Goal: Task Accomplishment & Management: Complete application form

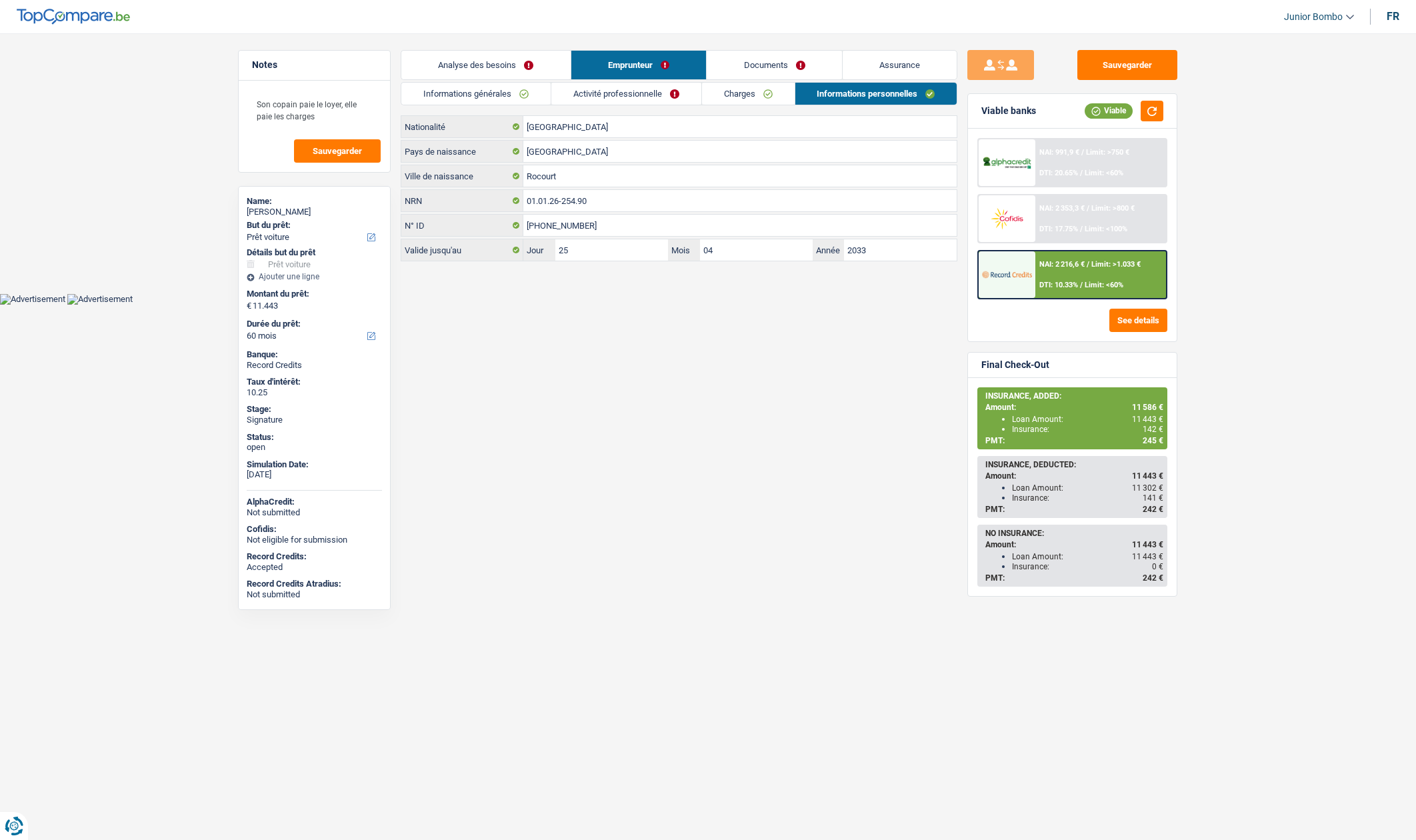
select select "car"
select select "60"
select select "32"
select select "cohabitation"
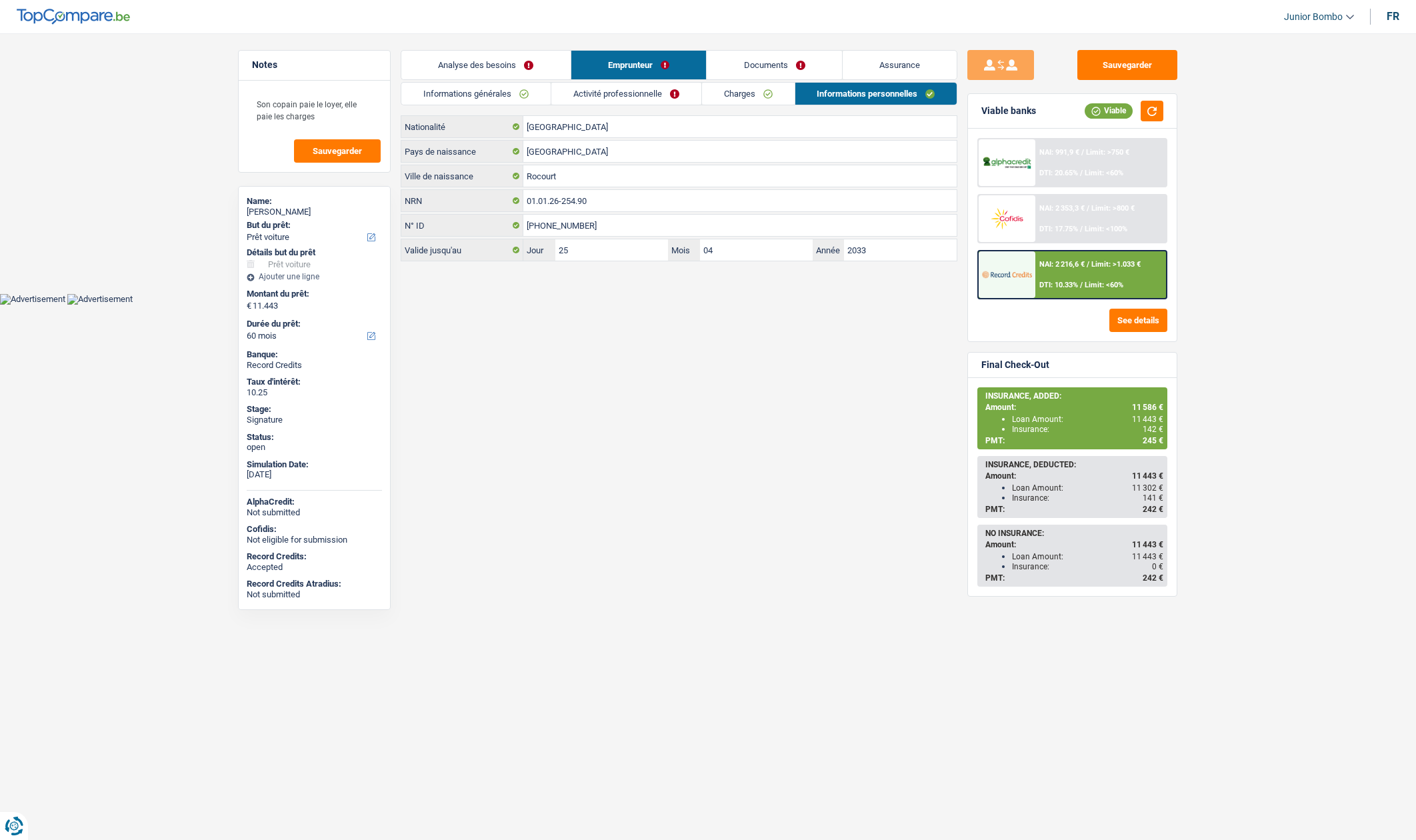
click at [504, 100] on link "Informations générales" at bounding box center [476, 93] width 150 height 22
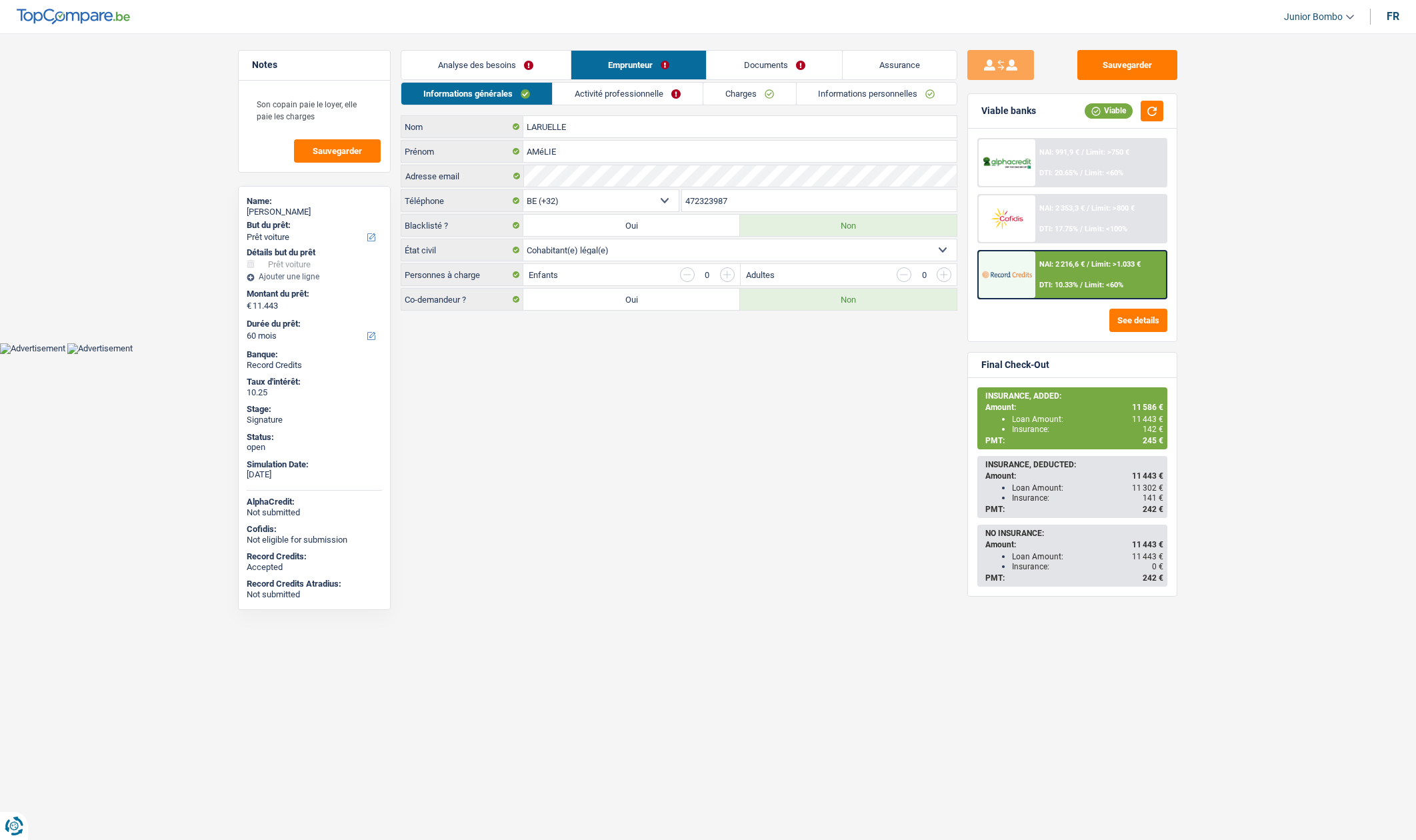
click at [718, 204] on input "472323987" at bounding box center [820, 200] width 276 height 21
click at [651, 354] on html "Vous avez le contrôle de vos données Nous utilisons des cookies, tout comme nos…" at bounding box center [708, 177] width 1416 height 354
click at [775, 65] on link "Documents" at bounding box center [774, 64] width 135 height 28
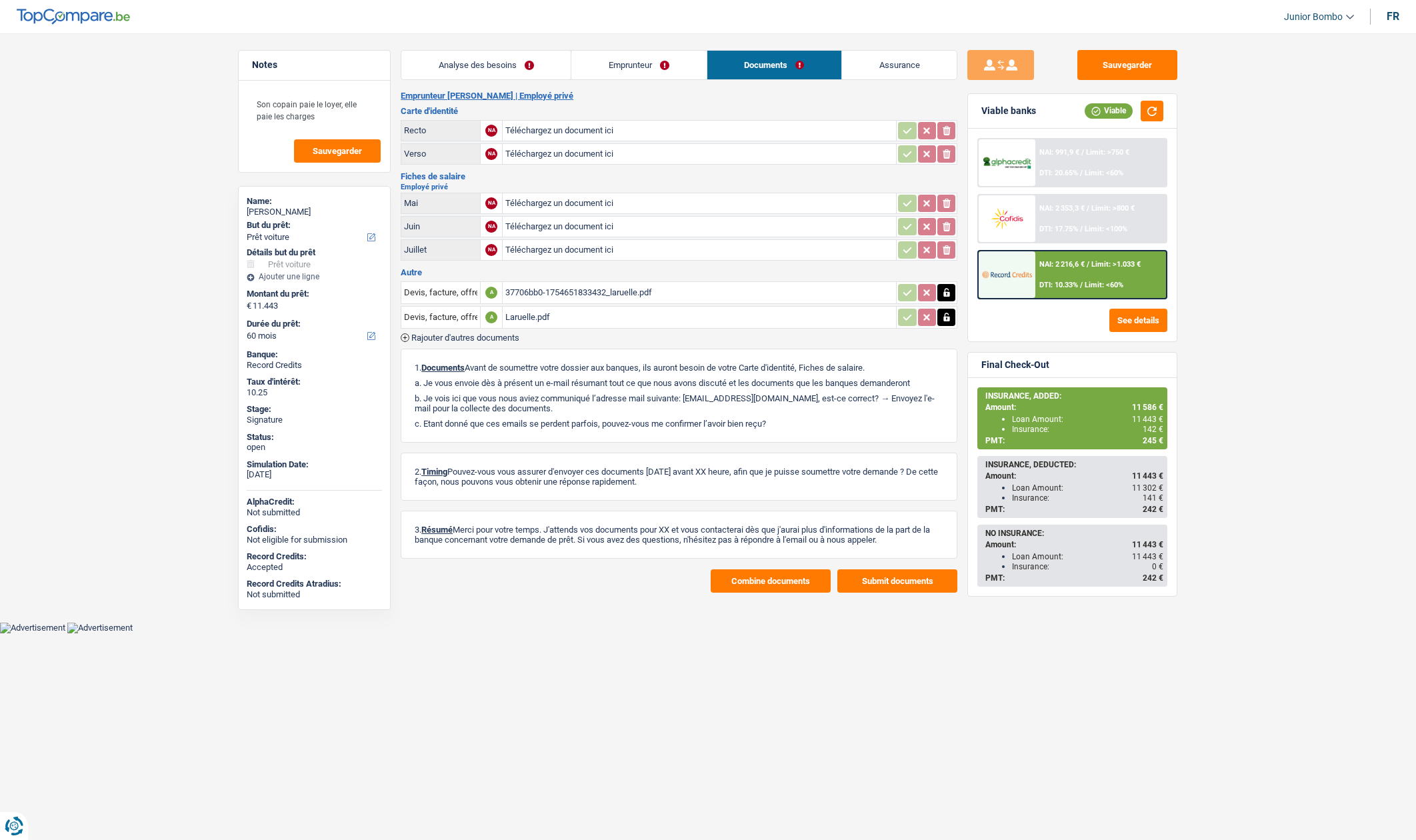
click at [767, 575] on button "Combine documents" at bounding box center [770, 581] width 120 height 24
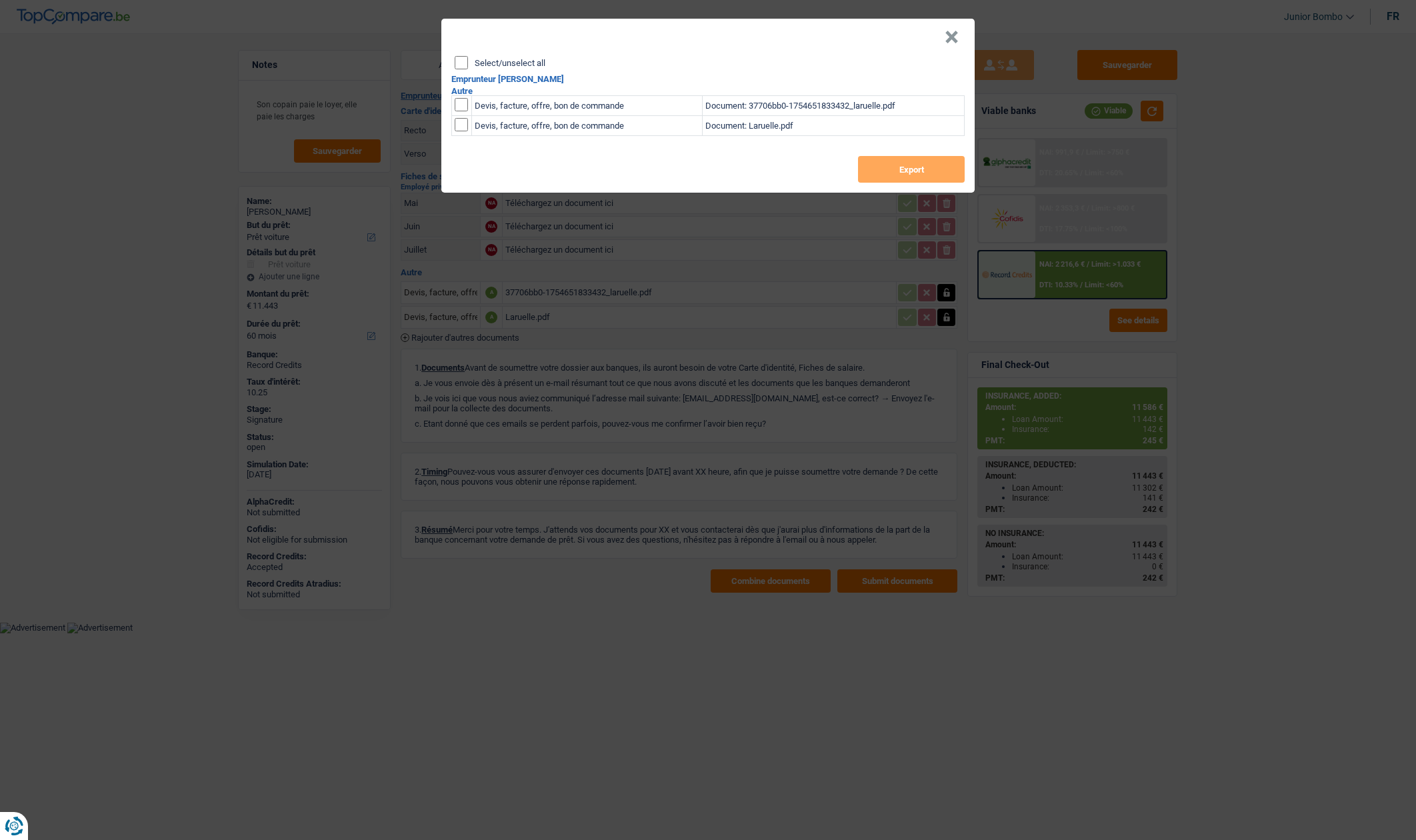
click at [953, 32] on button "×" at bounding box center [952, 37] width 14 height 13
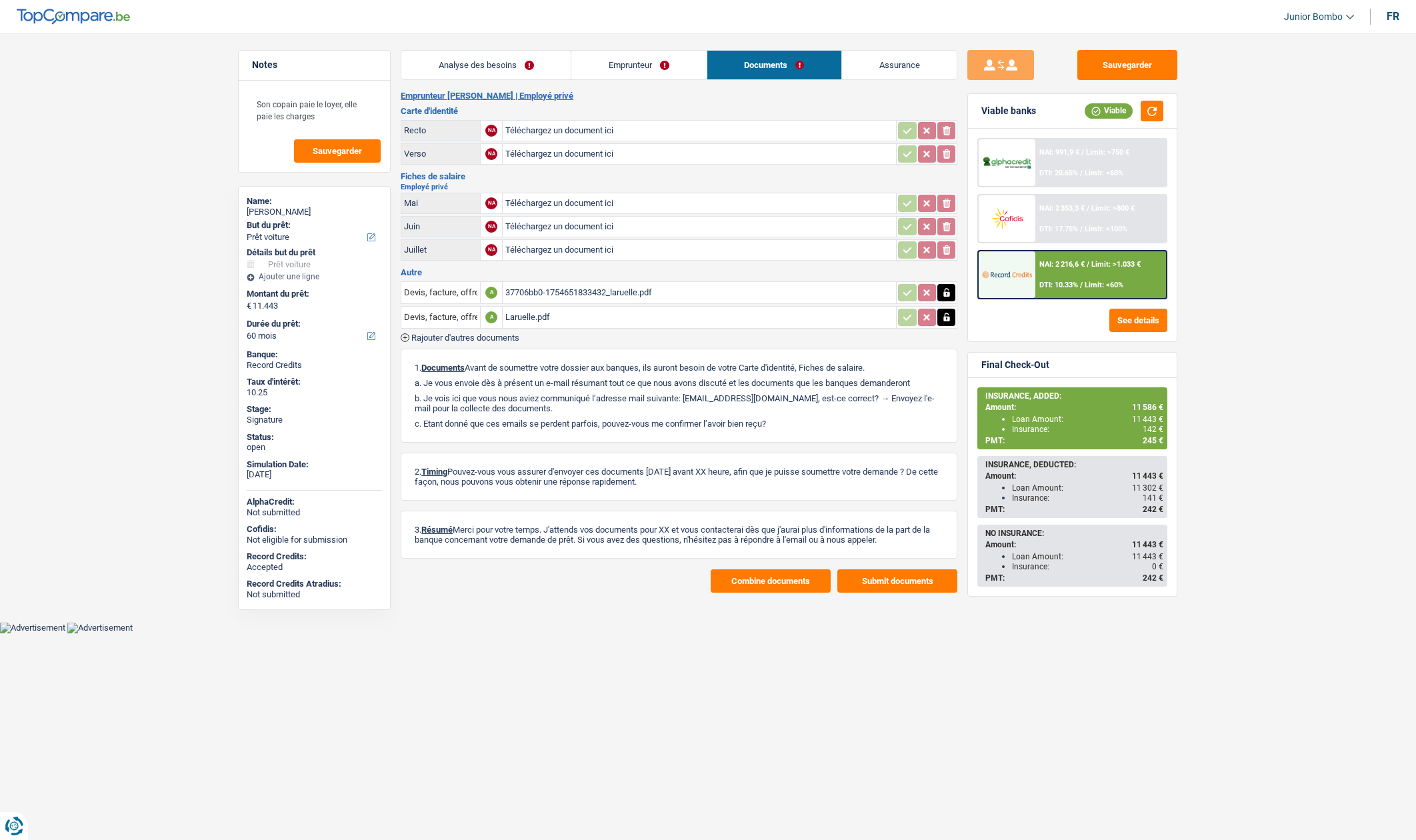
click at [488, 68] on link "Analyse des besoins" at bounding box center [486, 64] width 169 height 28
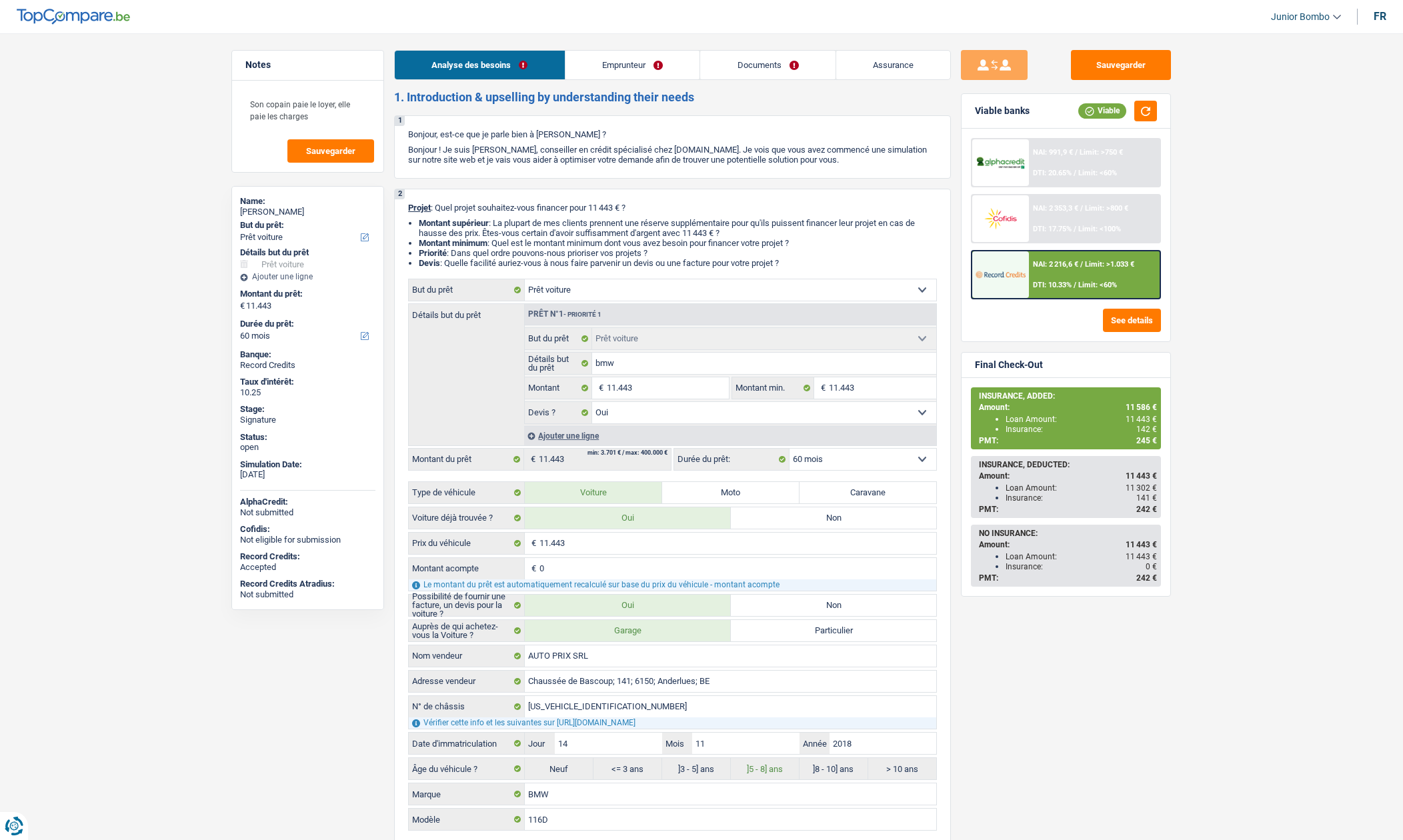
click at [617, 78] on link "Emprunteur" at bounding box center [633, 64] width 134 height 28
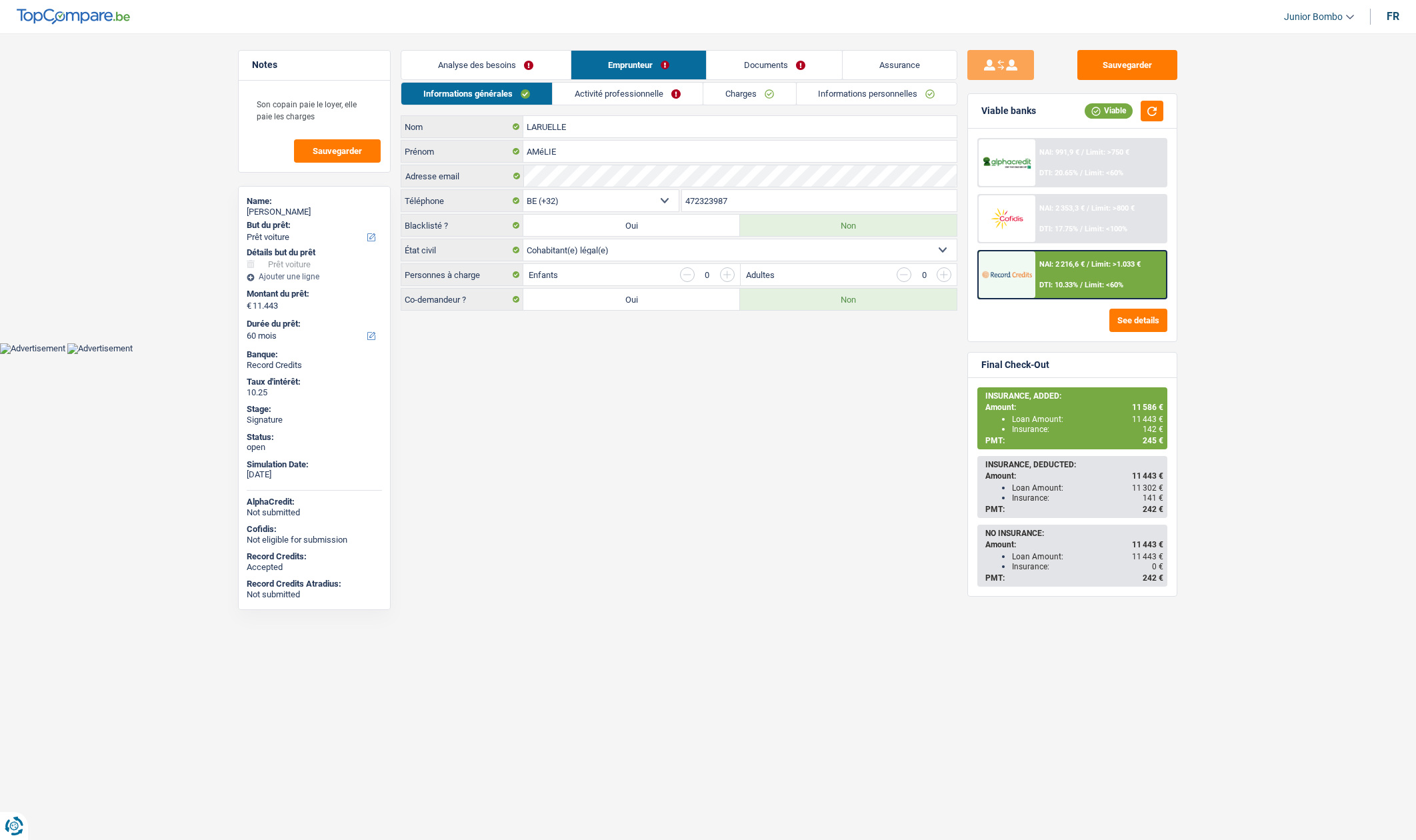
click at [707, 208] on input "472323987" at bounding box center [820, 200] width 276 height 21
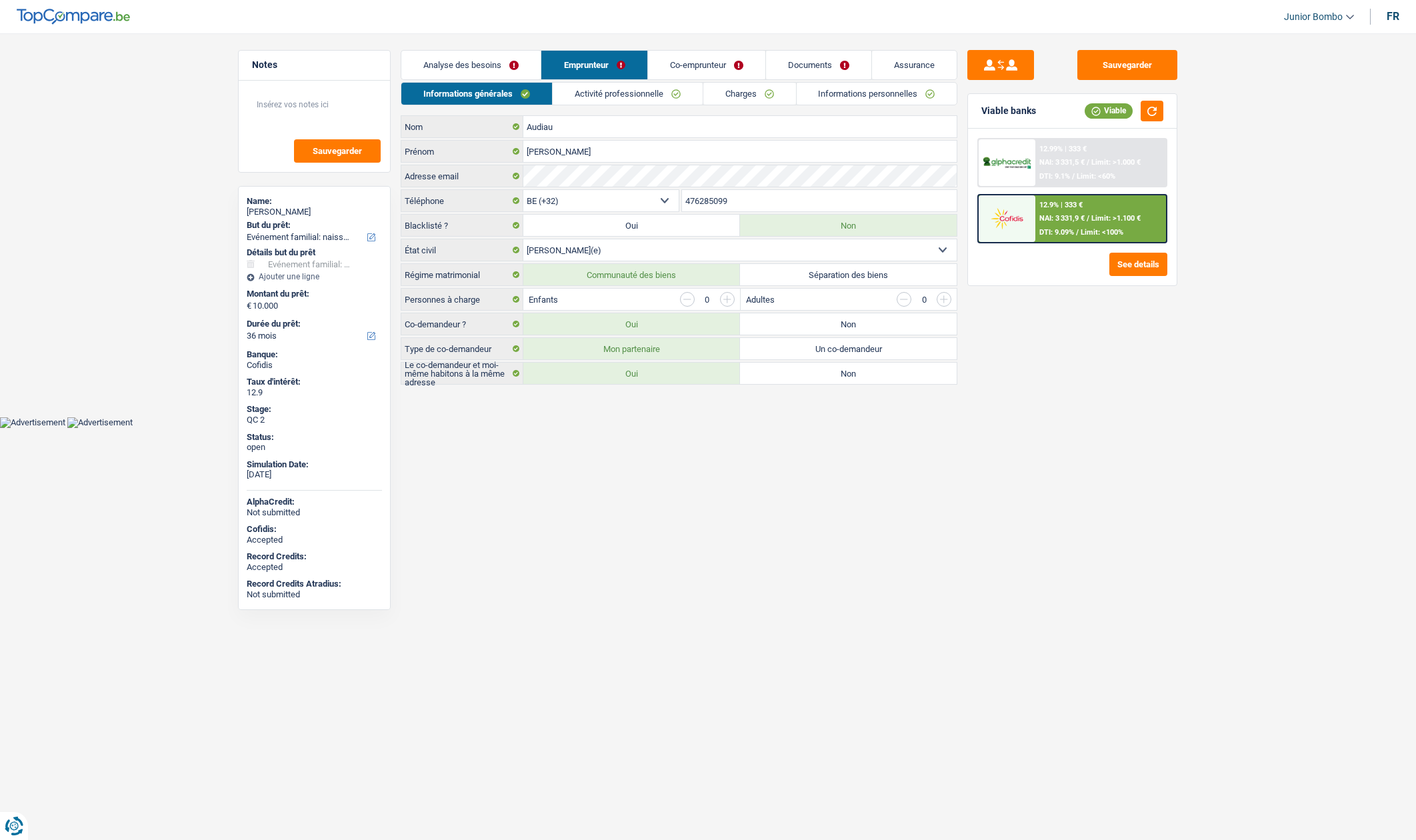
select select "familyEvent"
select select "36"
select select "32"
select select "married"
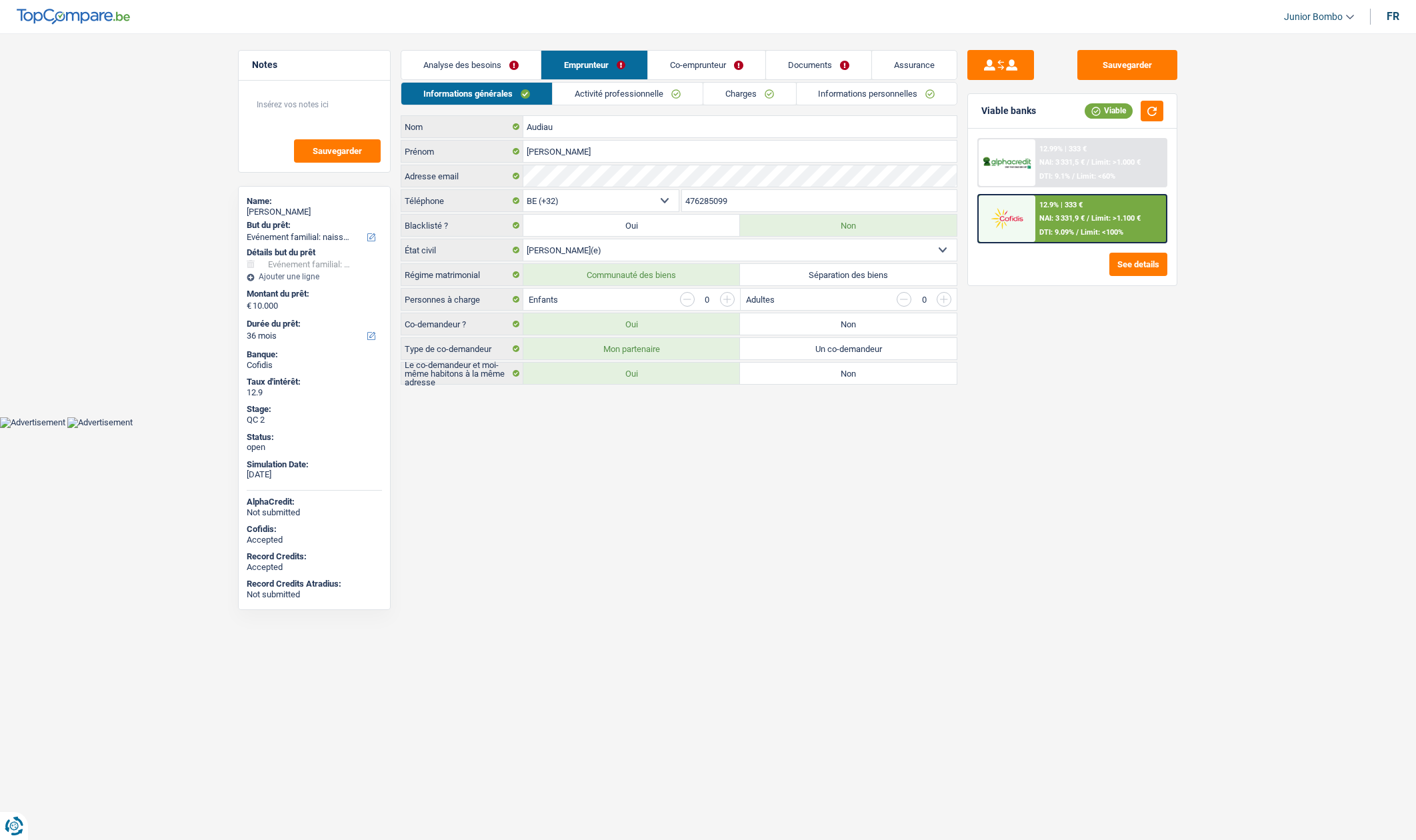
select select "ownerWithoutMortgage"
select select "BE"
click at [768, 68] on link "Documents" at bounding box center [819, 64] width 105 height 28
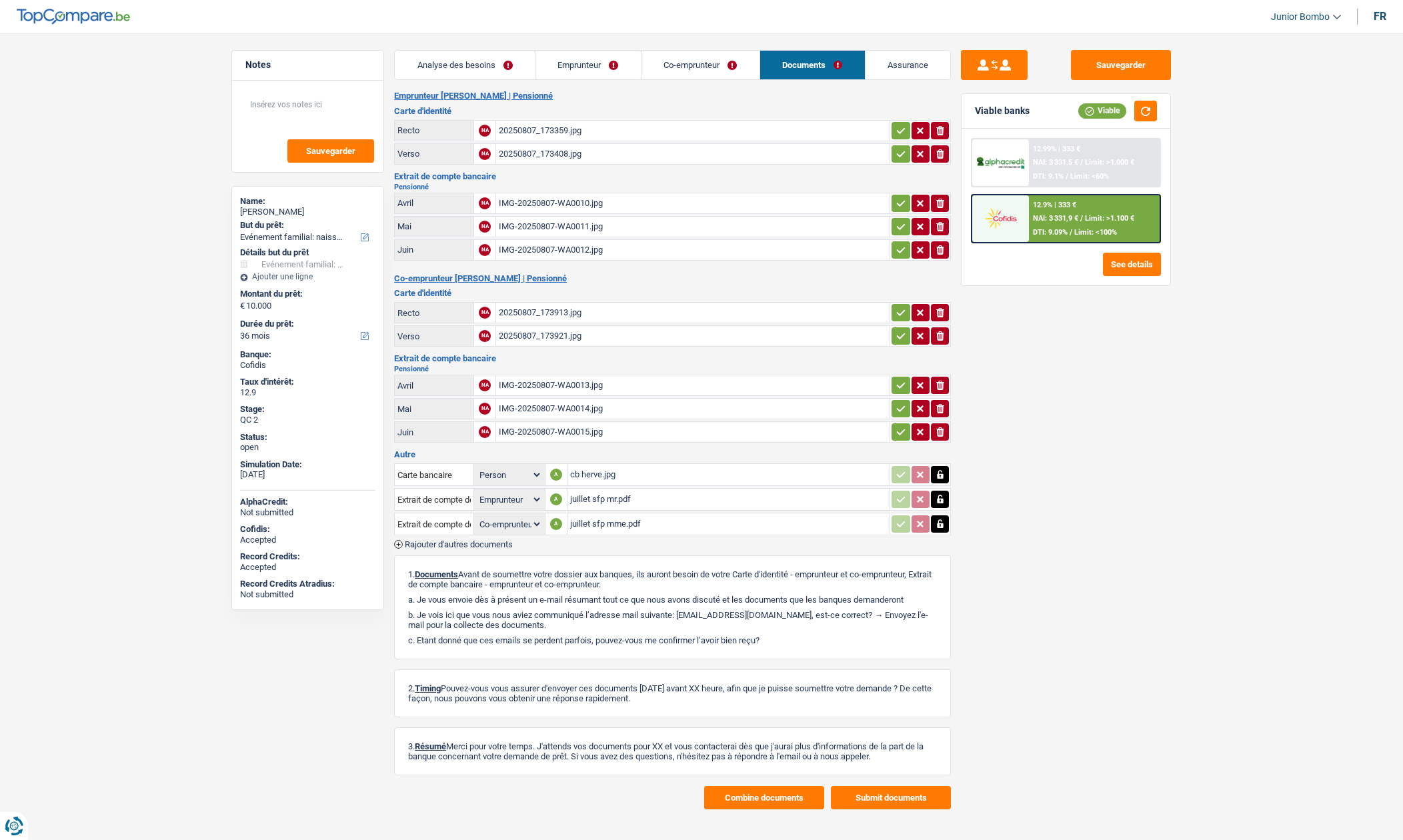
click at [585, 65] on link "Emprunteur" at bounding box center [588, 64] width 105 height 28
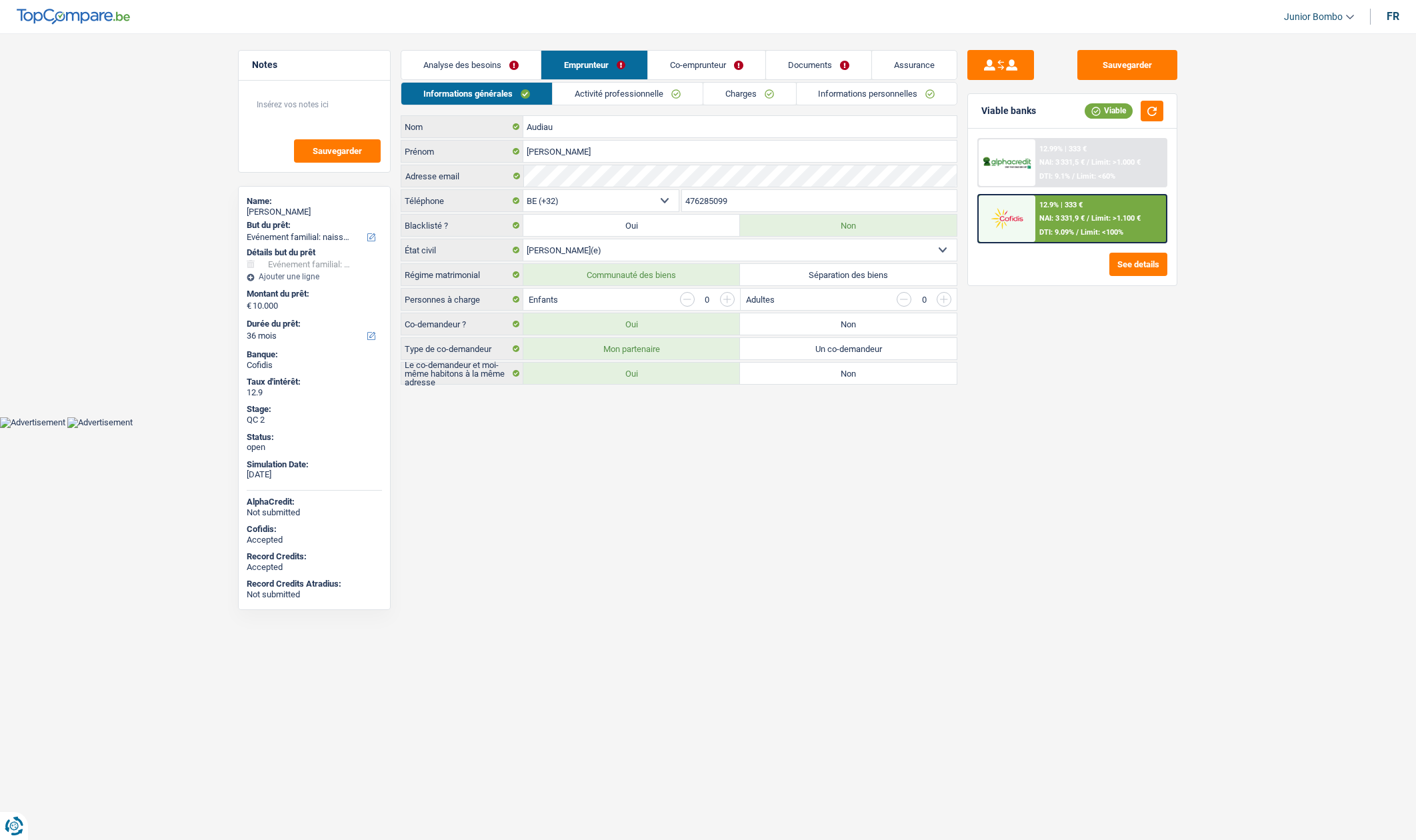
click at [738, 91] on link "Charges" at bounding box center [750, 93] width 93 height 22
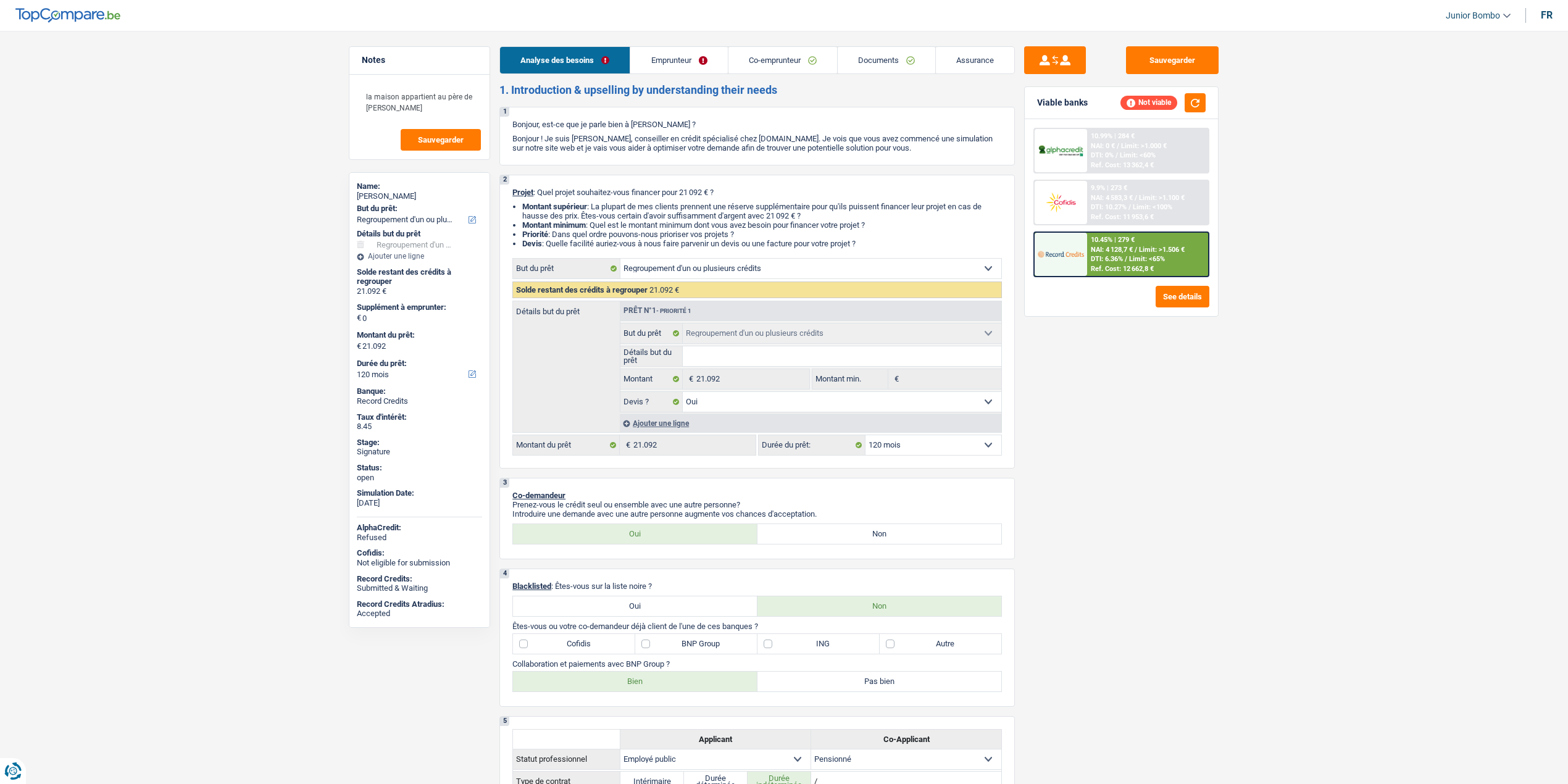
select select "refinancing"
select select "120"
select select "refinancing"
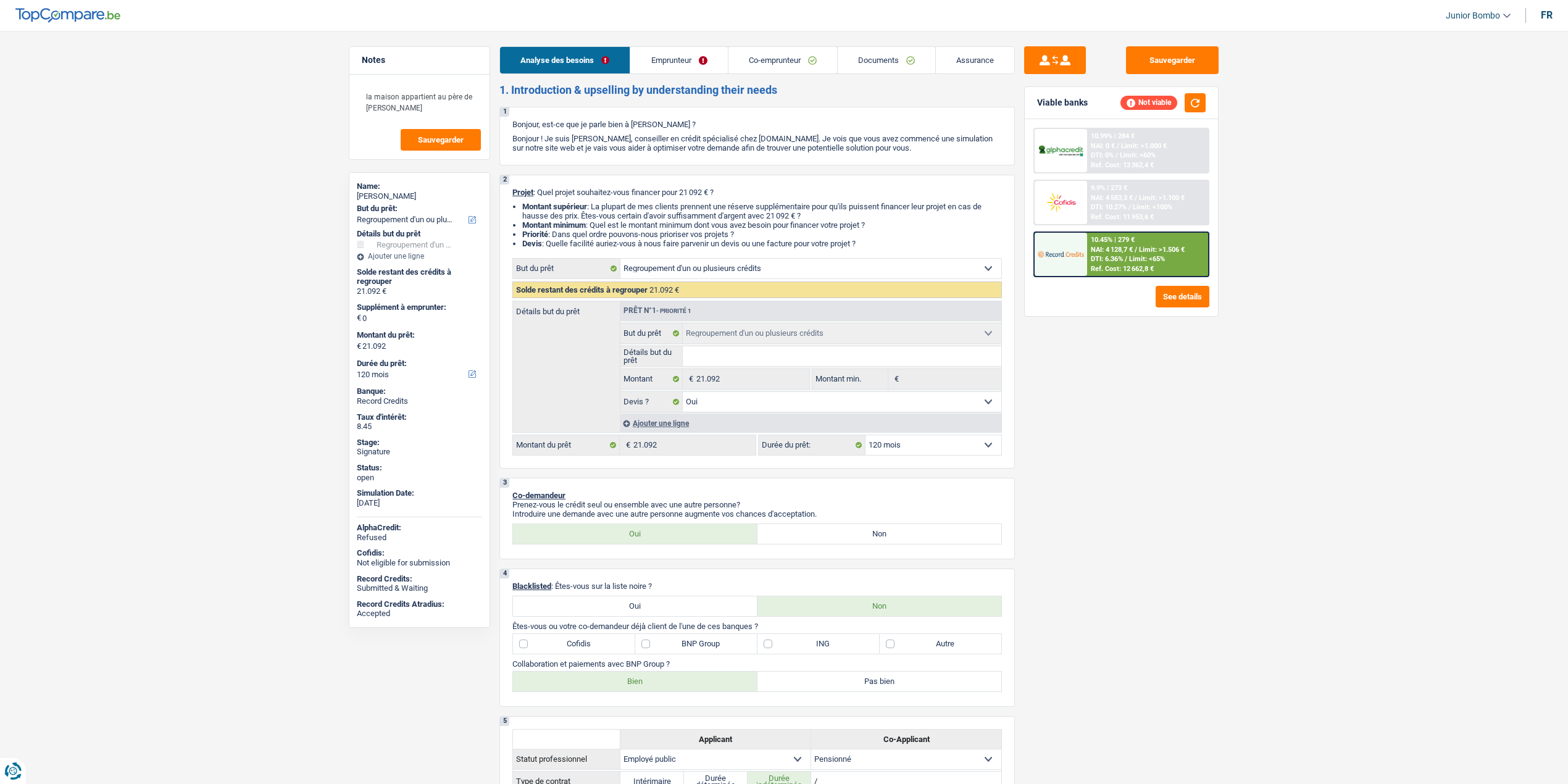
select select "yes"
select select "120"
select select "publicEmployee"
select select "retired"
select select "netSalary"
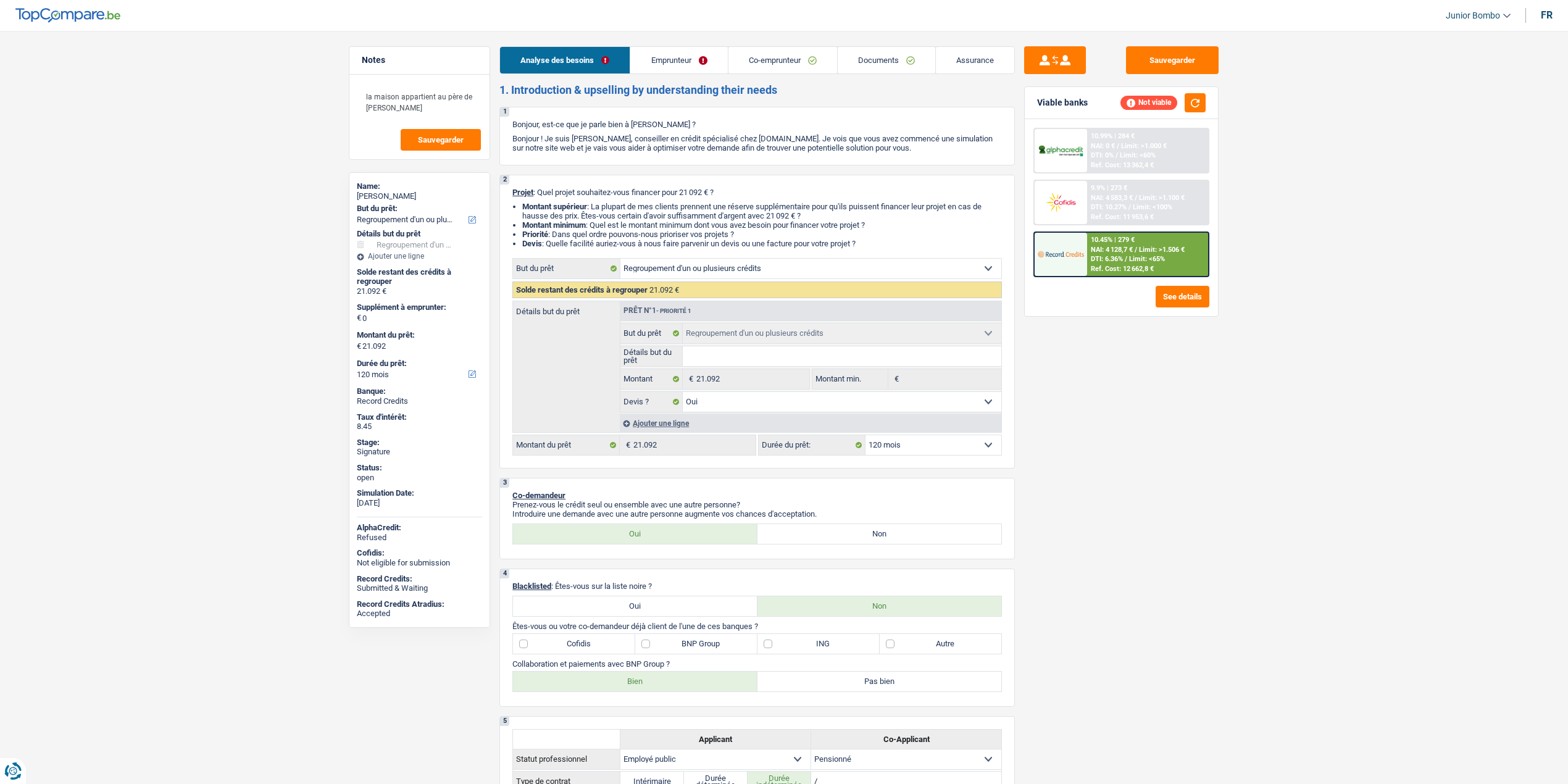
select select "mealVouchers"
select select "pension"
select select "liveWithParents"
select select "carLoan"
select select "84"
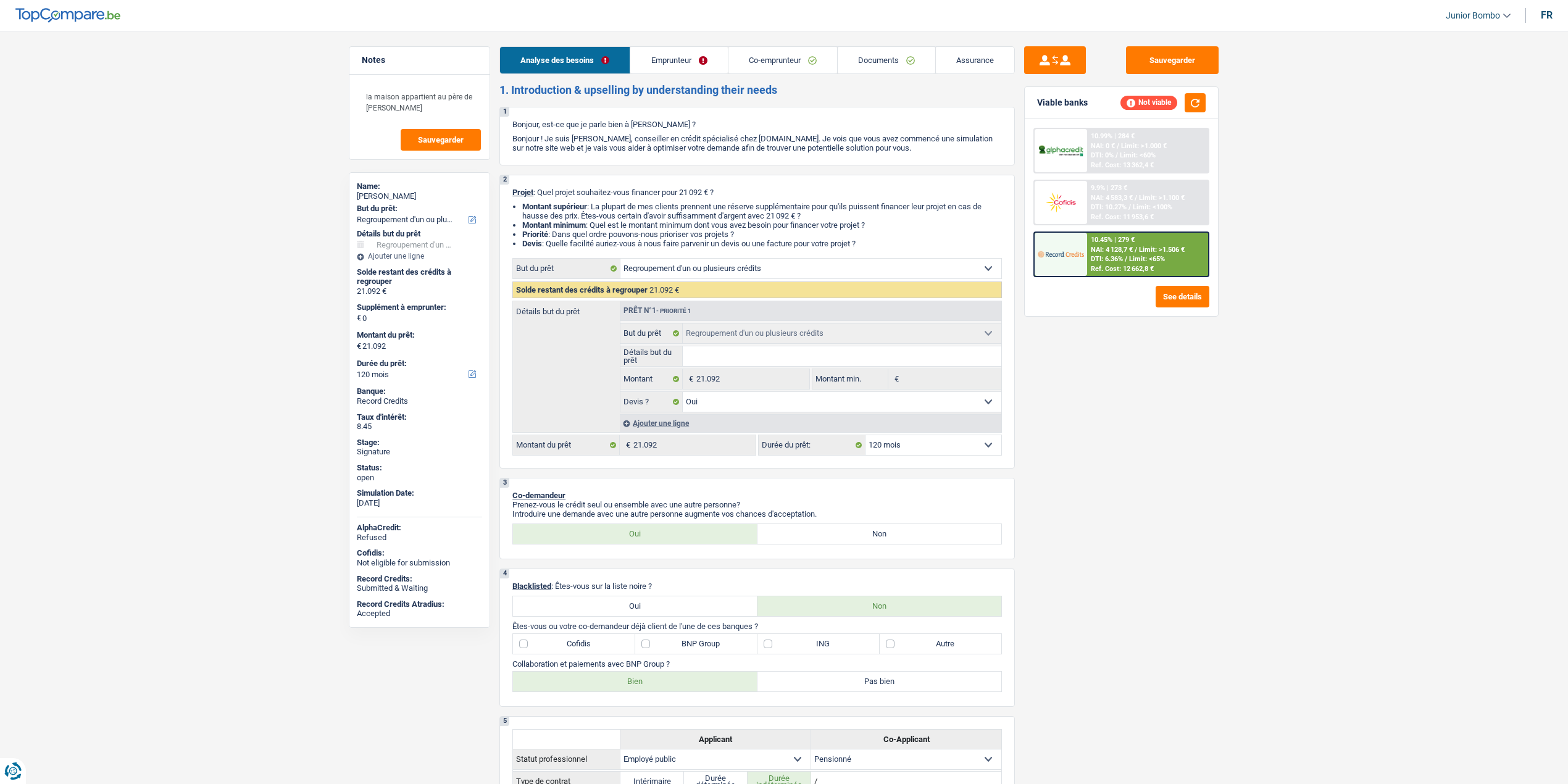
select select "cardOrCredit"
select select "refinancing"
select select "yes"
select select "120"
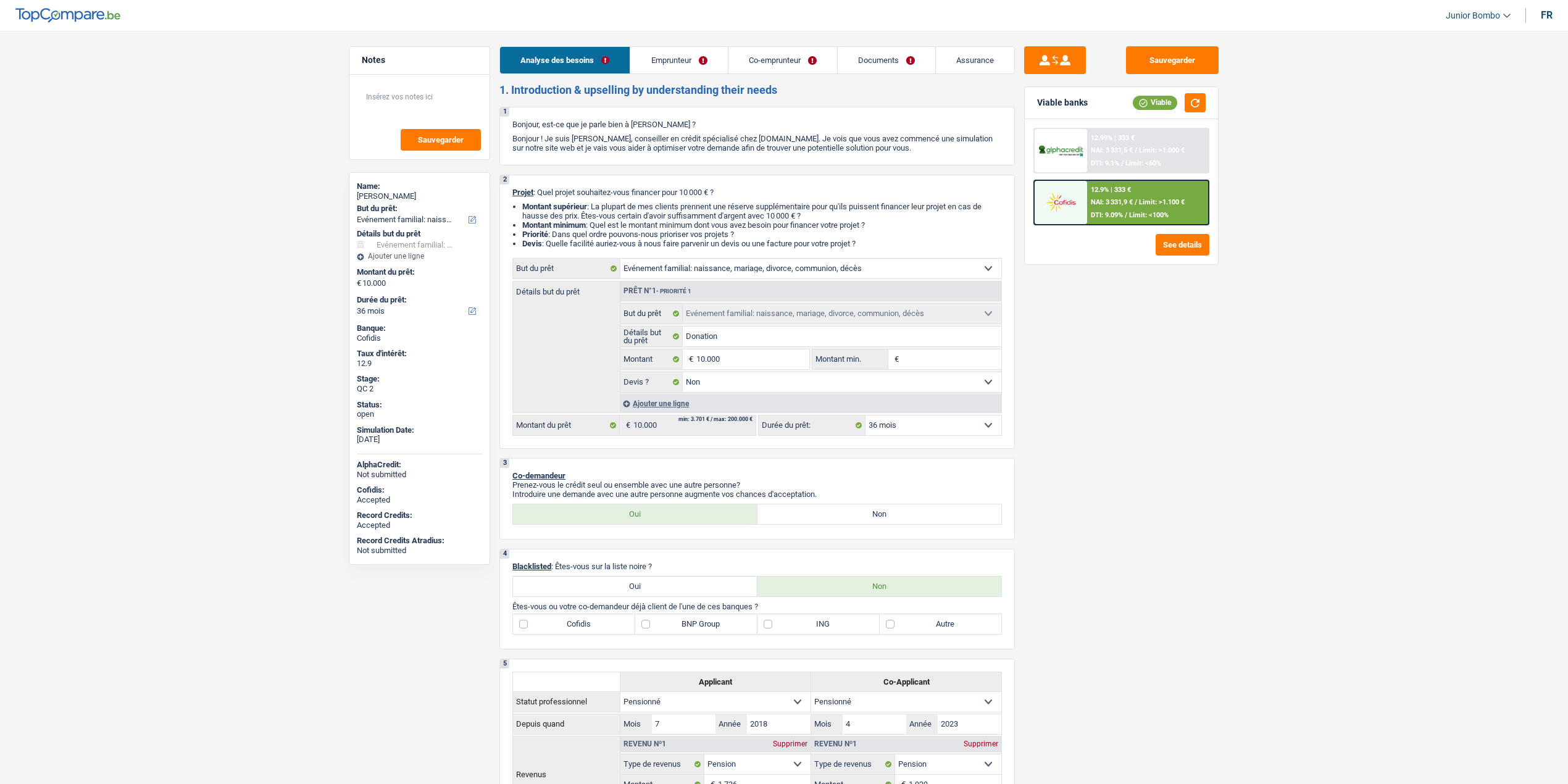
select select "familyEvent"
select select "36"
select select "familyEvent"
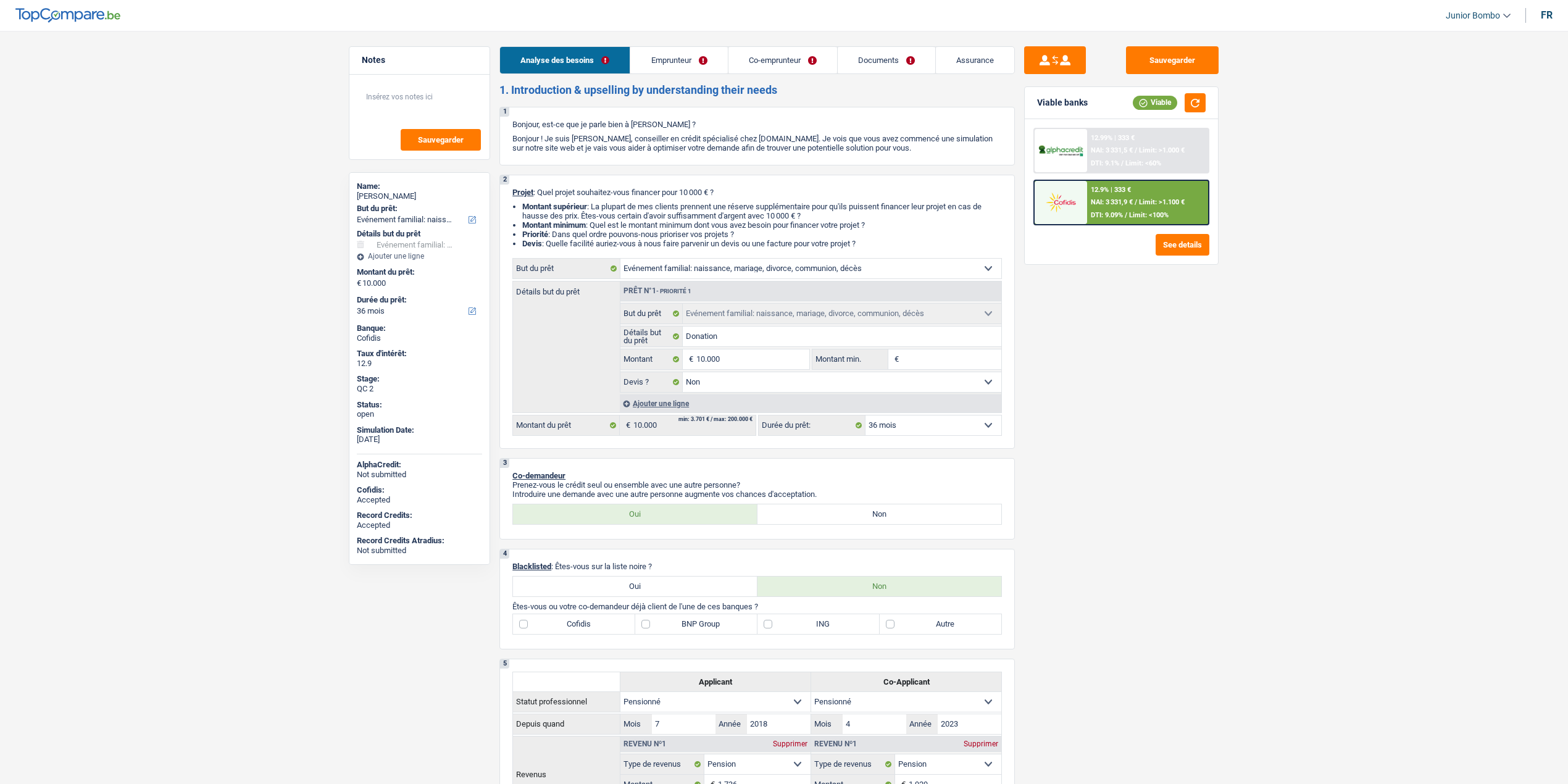
select select "false"
select select "36"
select select "retired"
select select "pension"
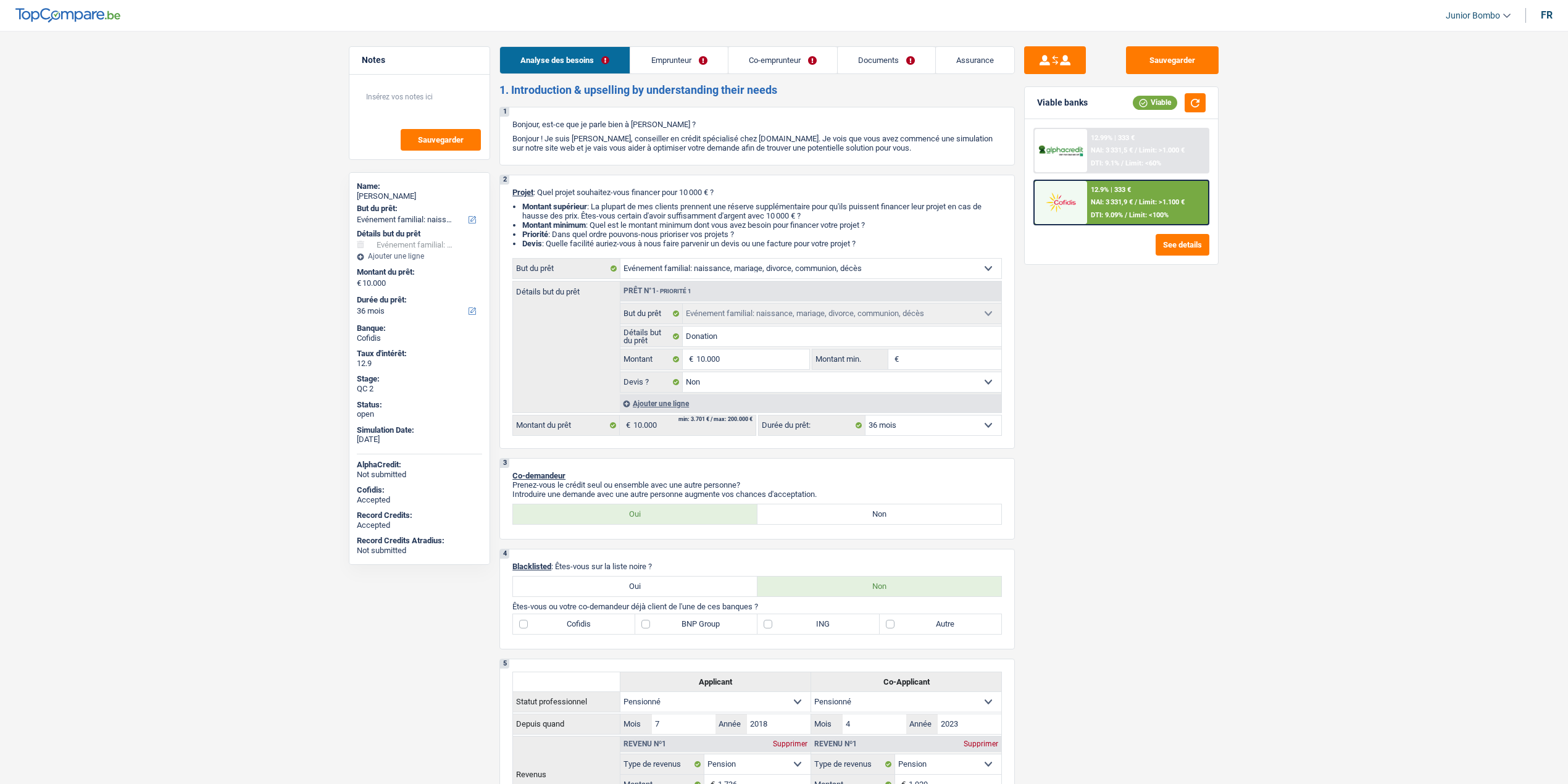
select select "pension"
select select "ownerWithoutMortgage"
select select "familyEvent"
select select "false"
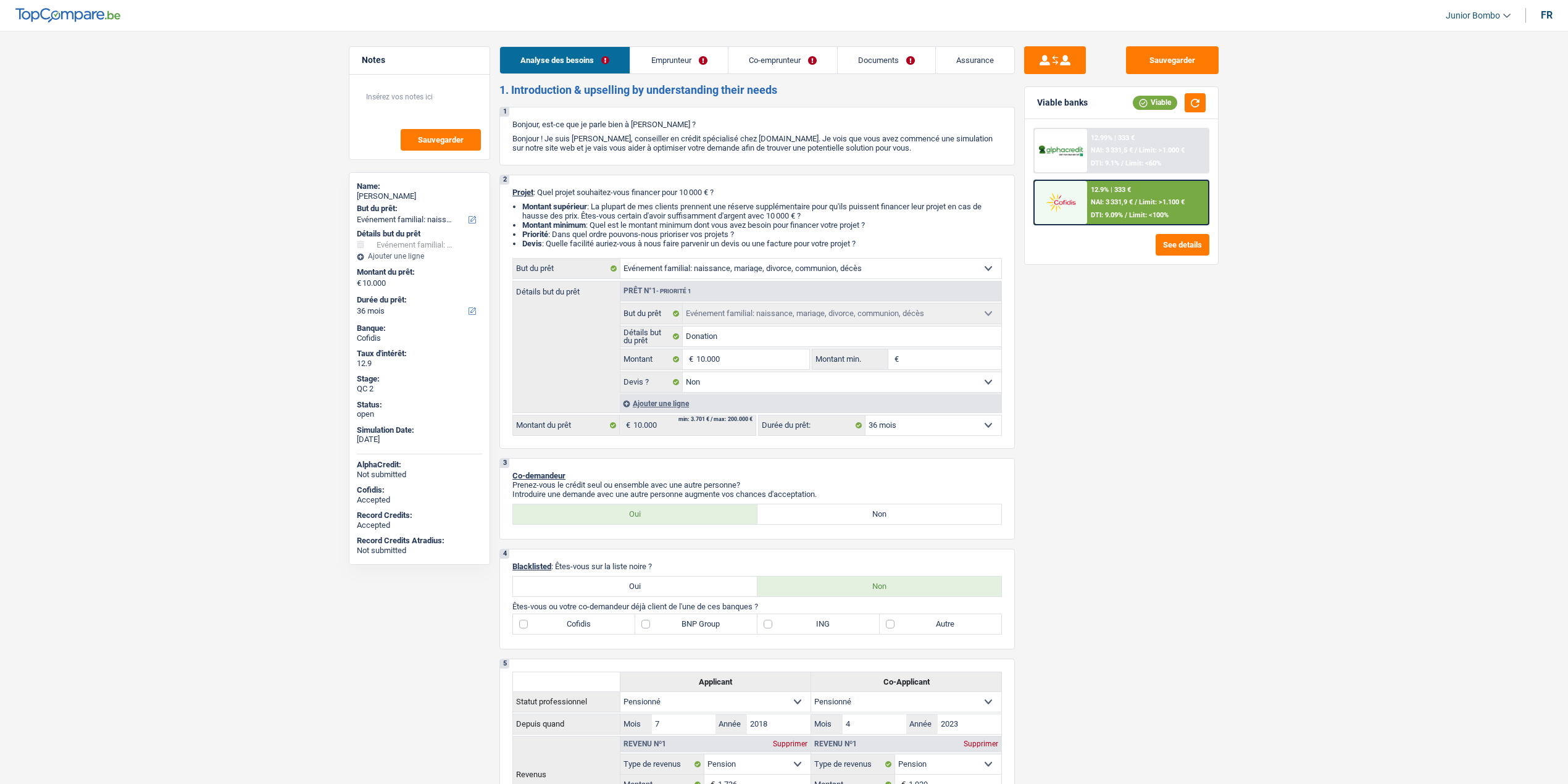
select select "36"
select select "32"
select select "married"
click at [671, 50] on link "Emprunteur" at bounding box center [679, 60] width 97 height 26
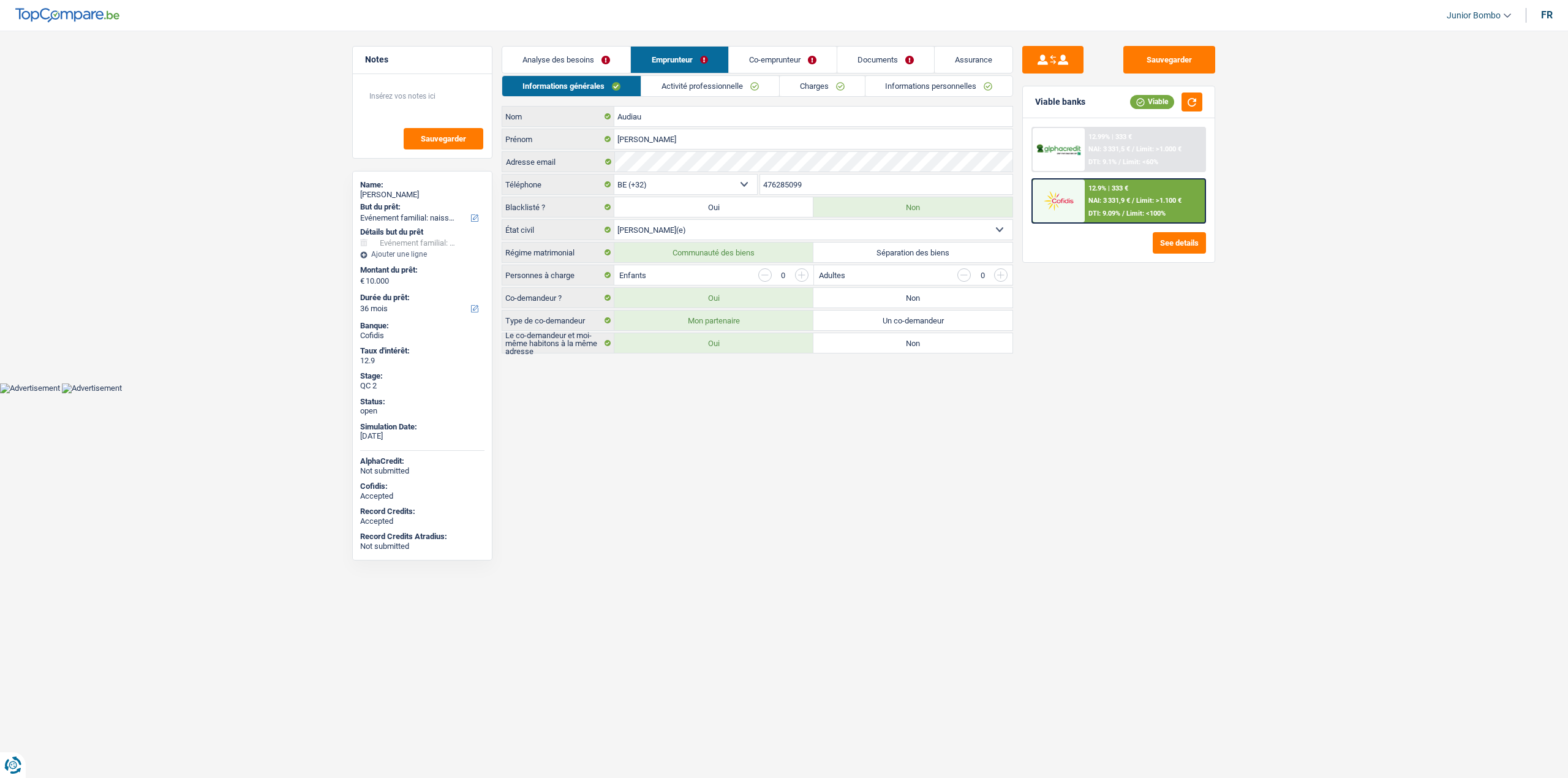
click at [690, 80] on link "Activité professionnelle" at bounding box center [710, 86] width 138 height 20
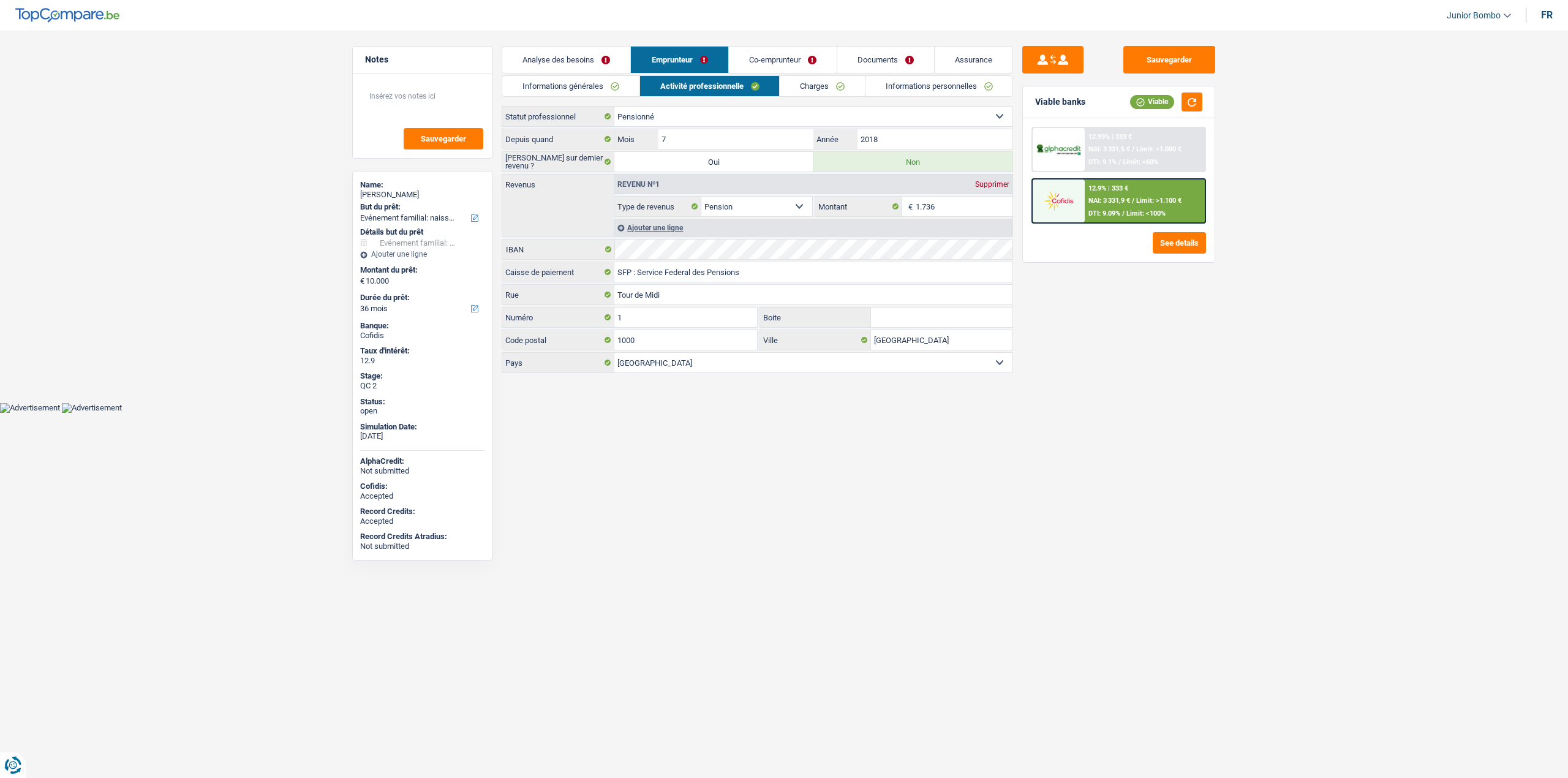
click at [777, 62] on link "Co-emprunteur" at bounding box center [782, 59] width 108 height 26
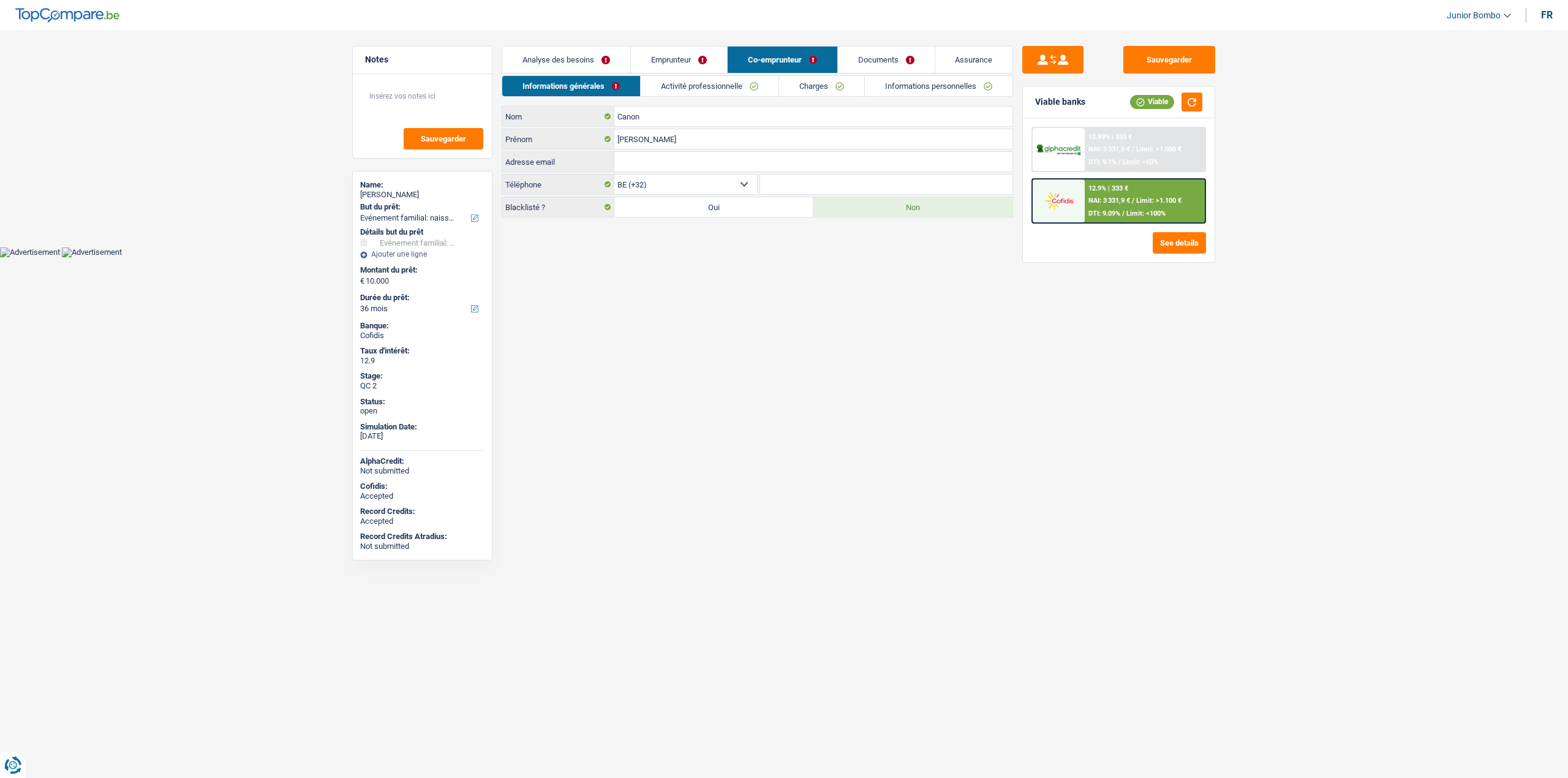
click at [725, 87] on link "Activité professionnelle" at bounding box center [710, 86] width 138 height 20
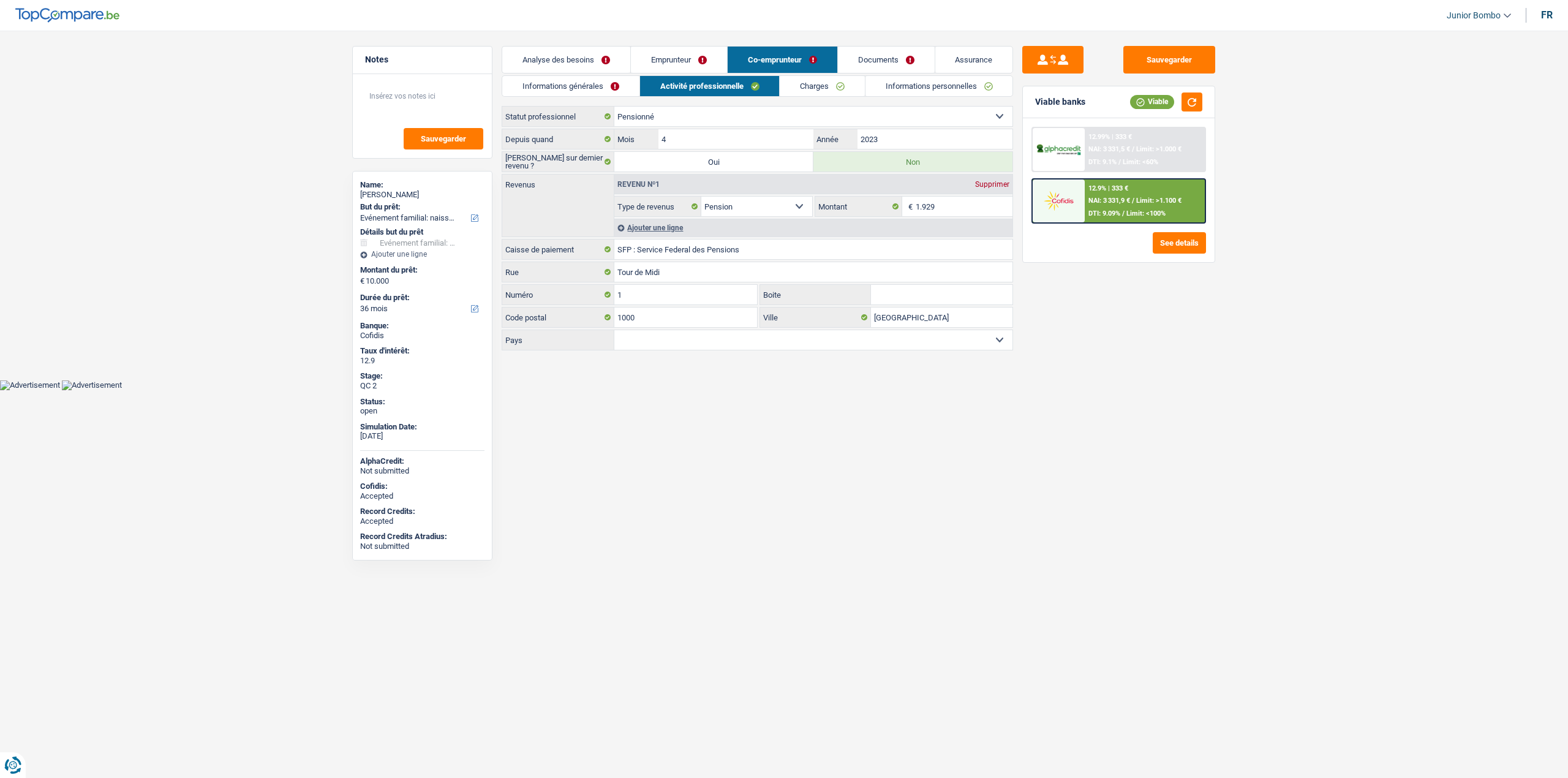
click at [591, 82] on link "Informations générales" at bounding box center [571, 86] width 137 height 20
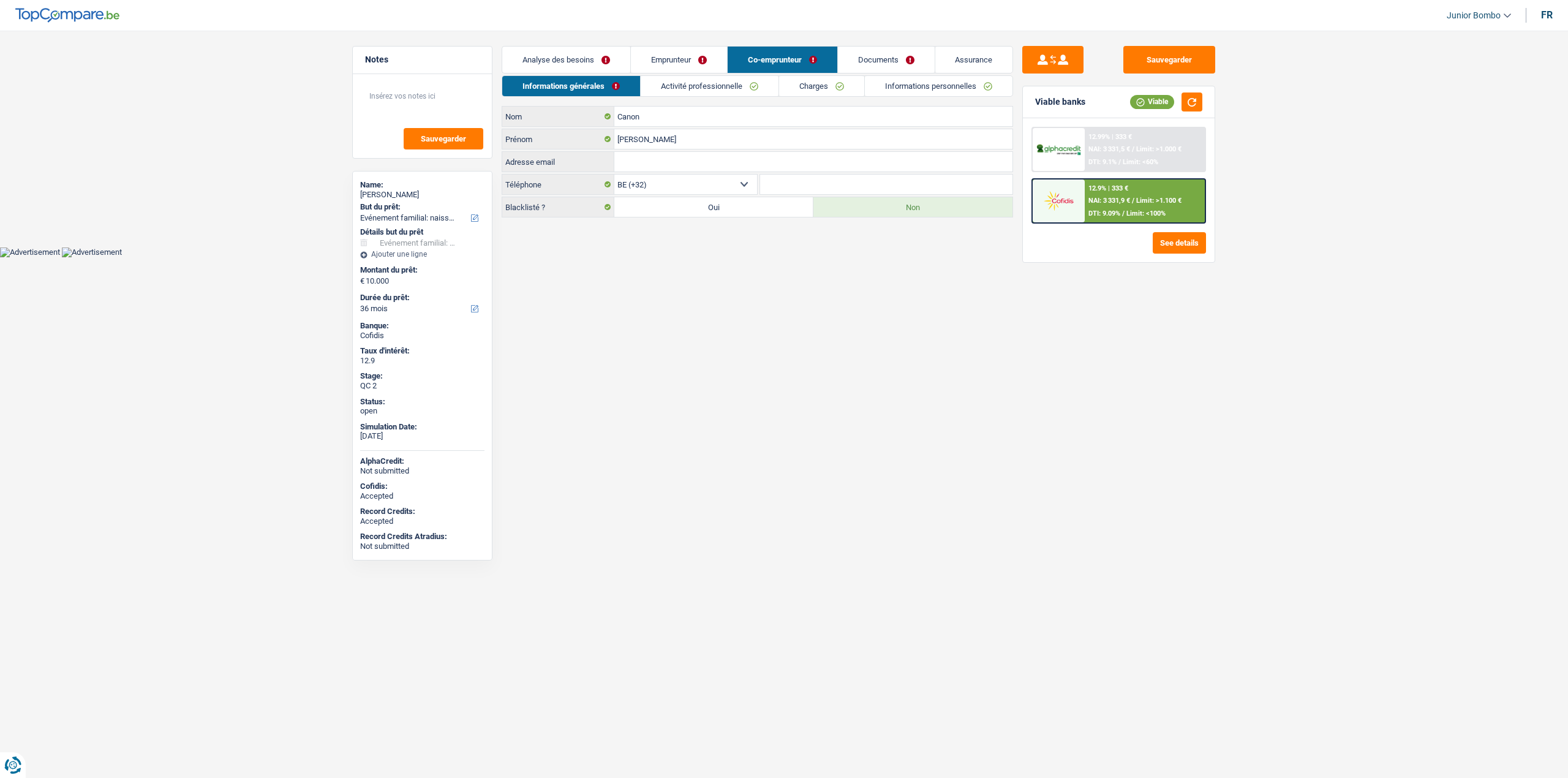
click at [648, 61] on link "Emprunteur" at bounding box center [678, 59] width 96 height 26
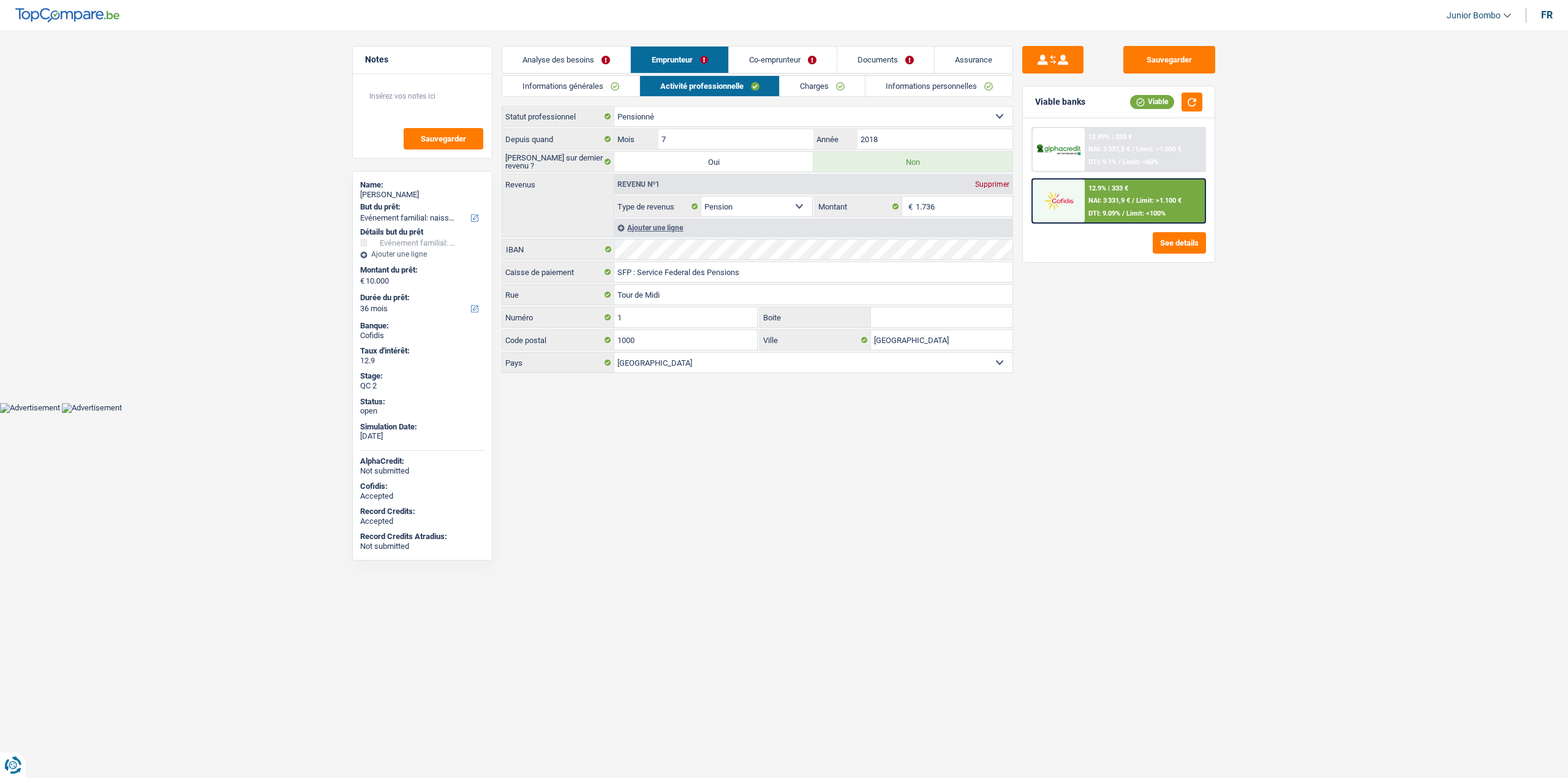
click at [575, 88] on link "Informations générales" at bounding box center [571, 86] width 137 height 20
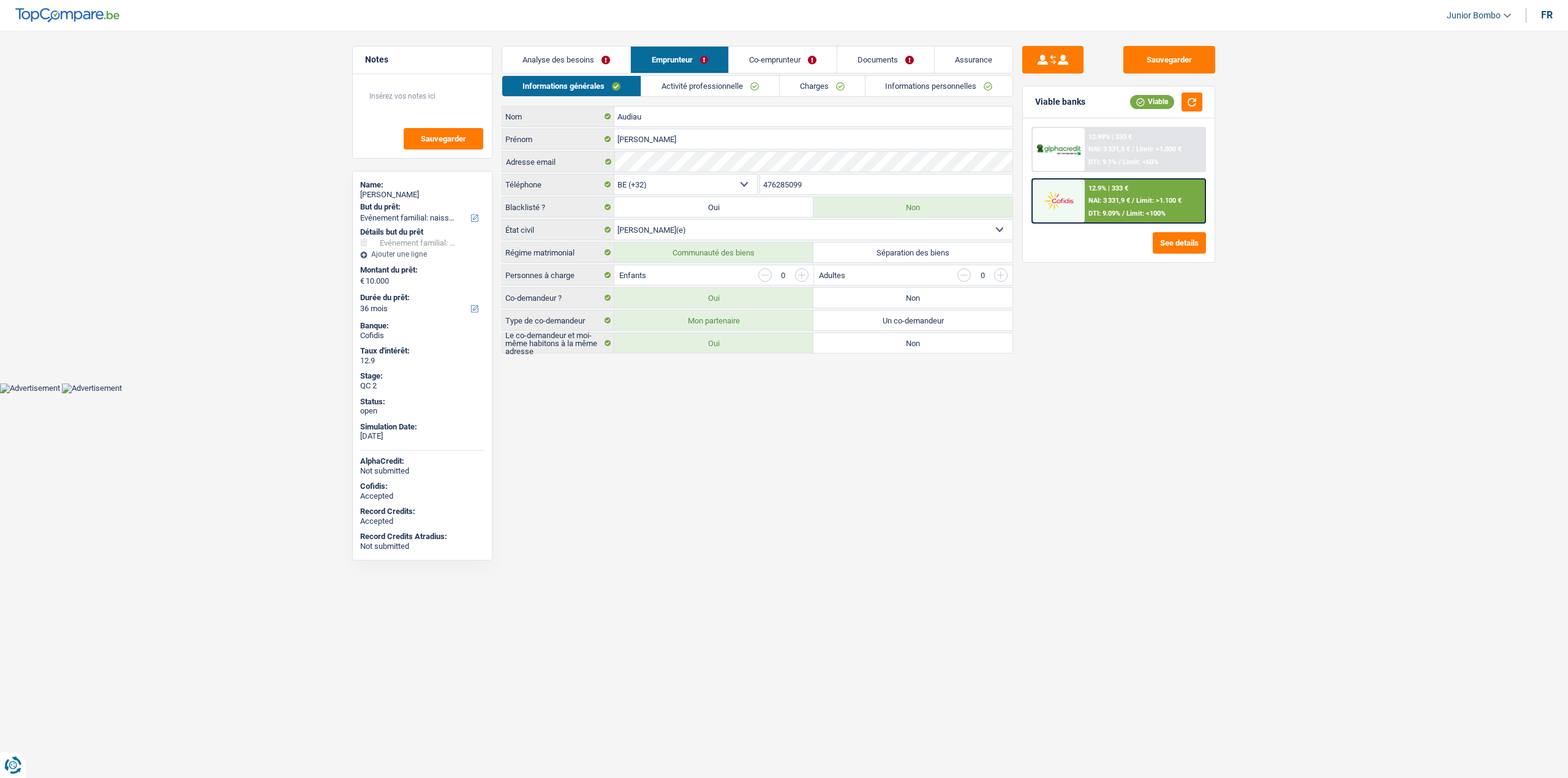
click at [805, 187] on input "476285099" at bounding box center [886, 184] width 253 height 20
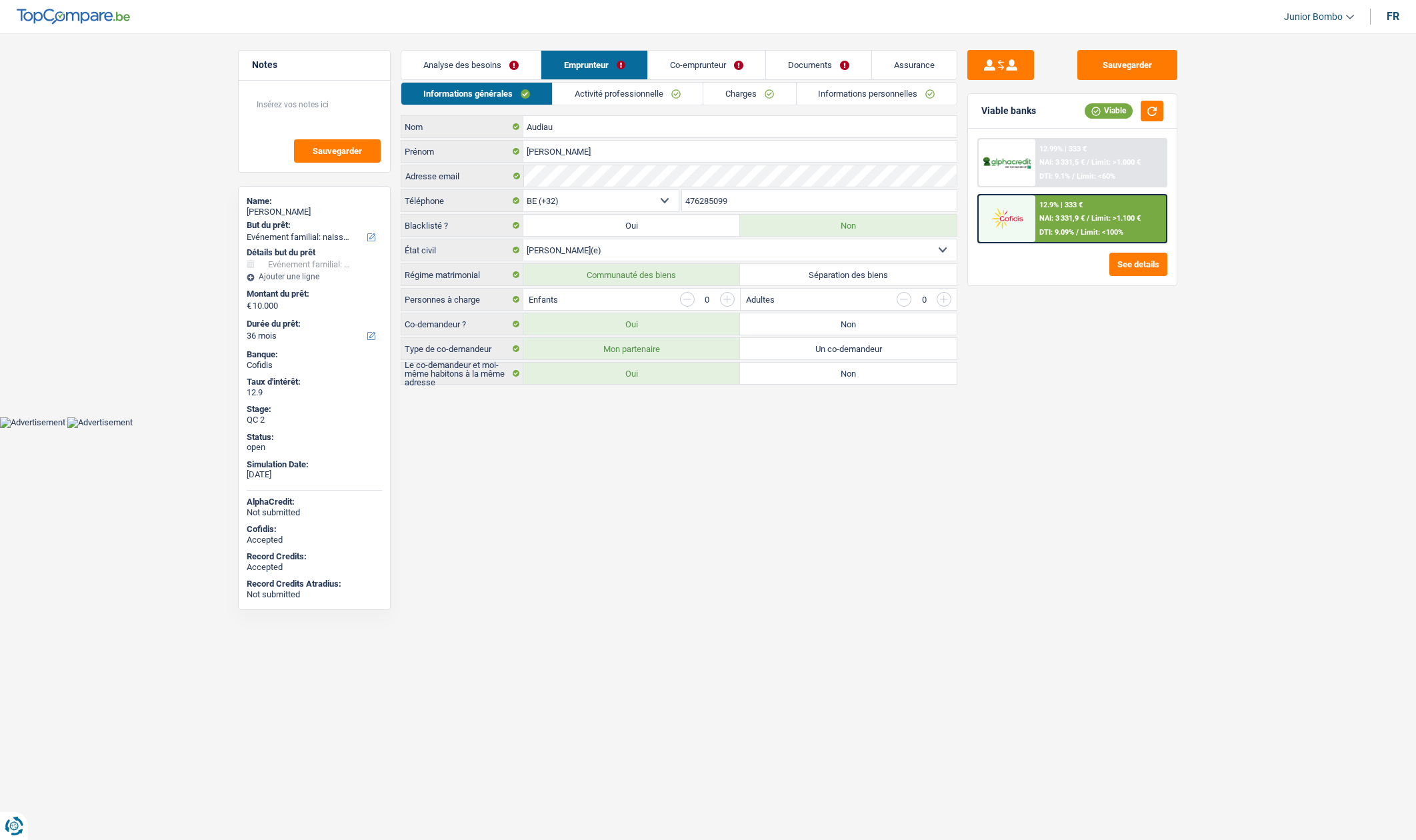
click at [702, 203] on input "476285099" at bounding box center [820, 200] width 276 height 21
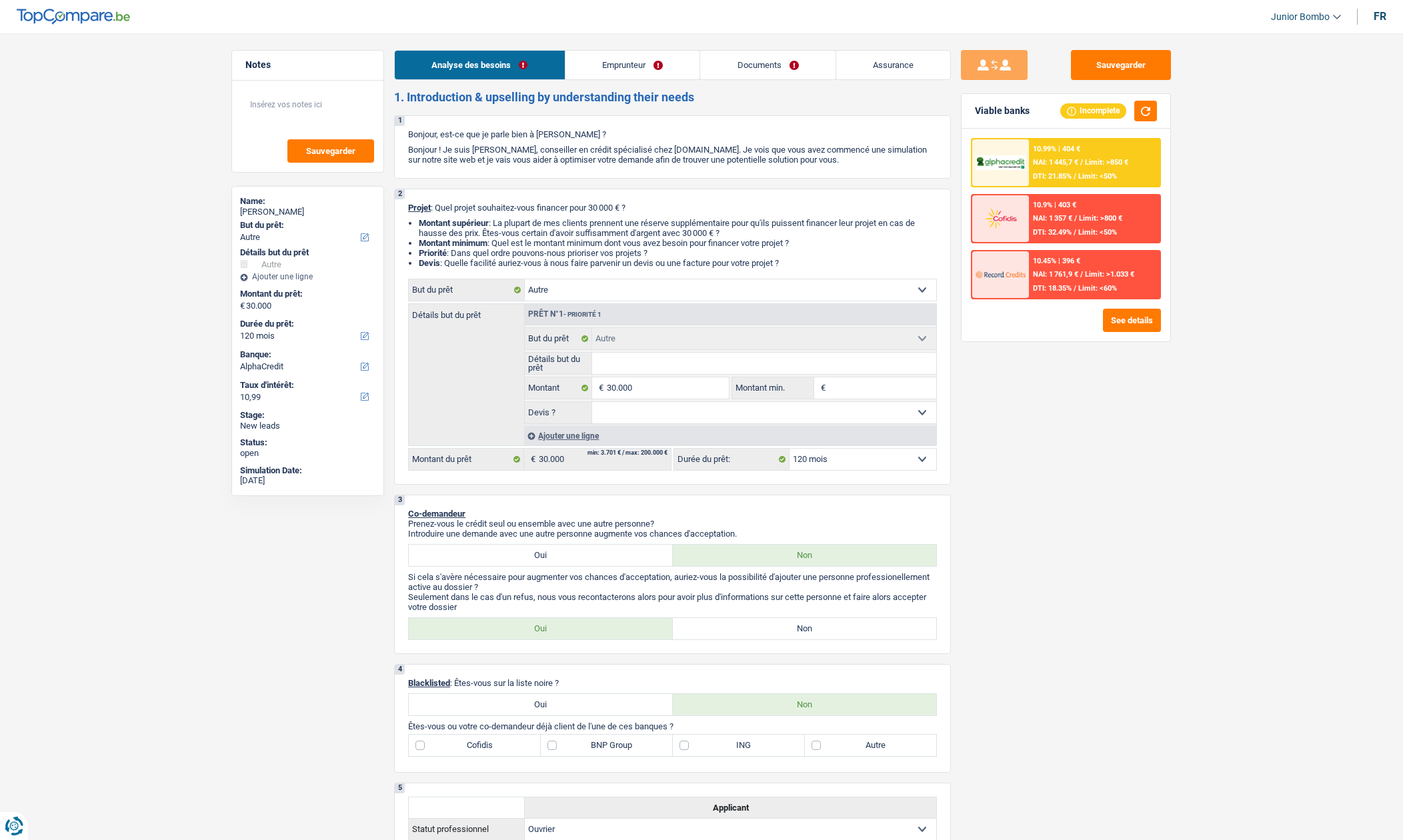
select select "other"
select select "120"
select select "alphacredit"
select select "other"
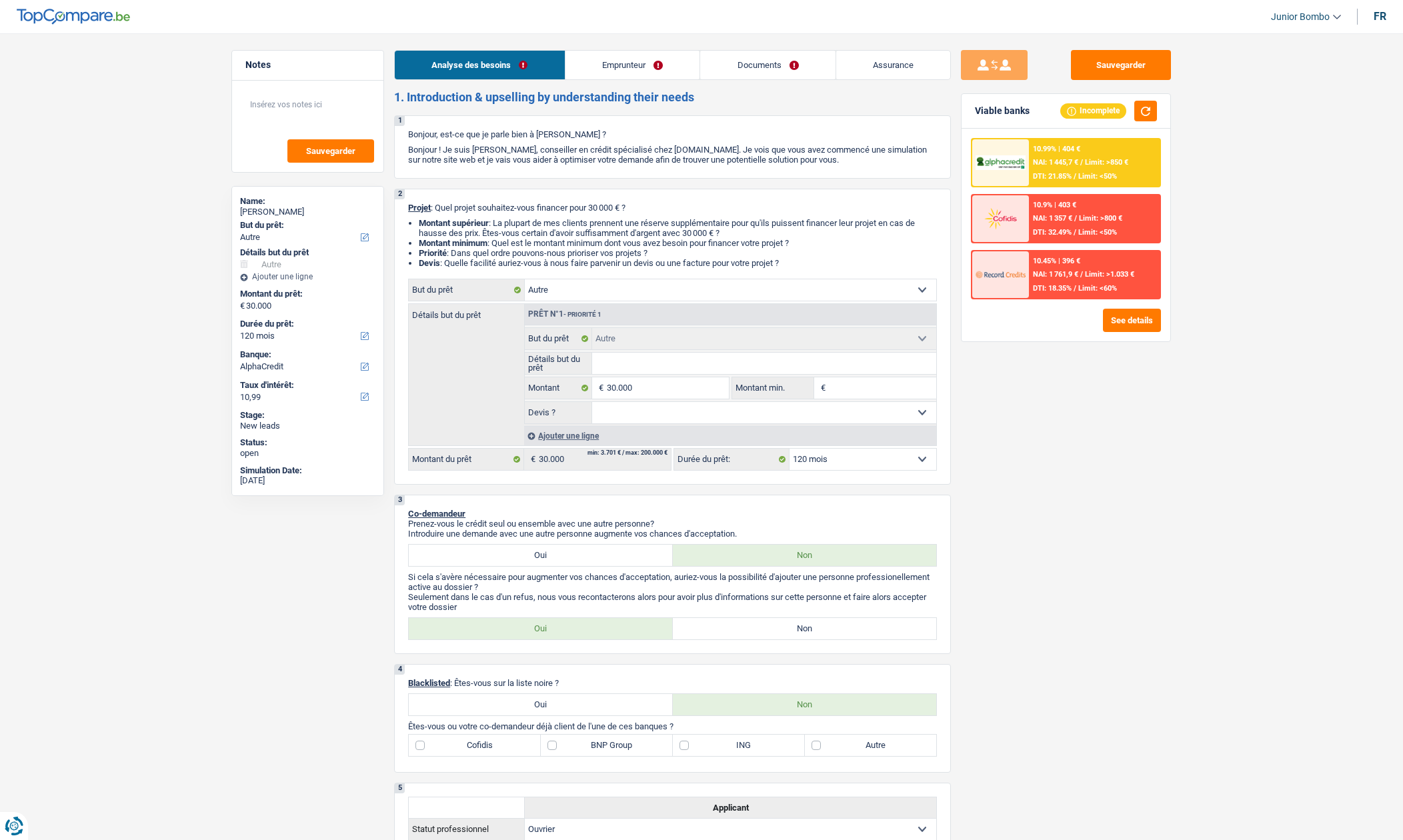
select select "other"
select select "120"
select select "worker"
select select "netSalary"
select select "mealVouchers"
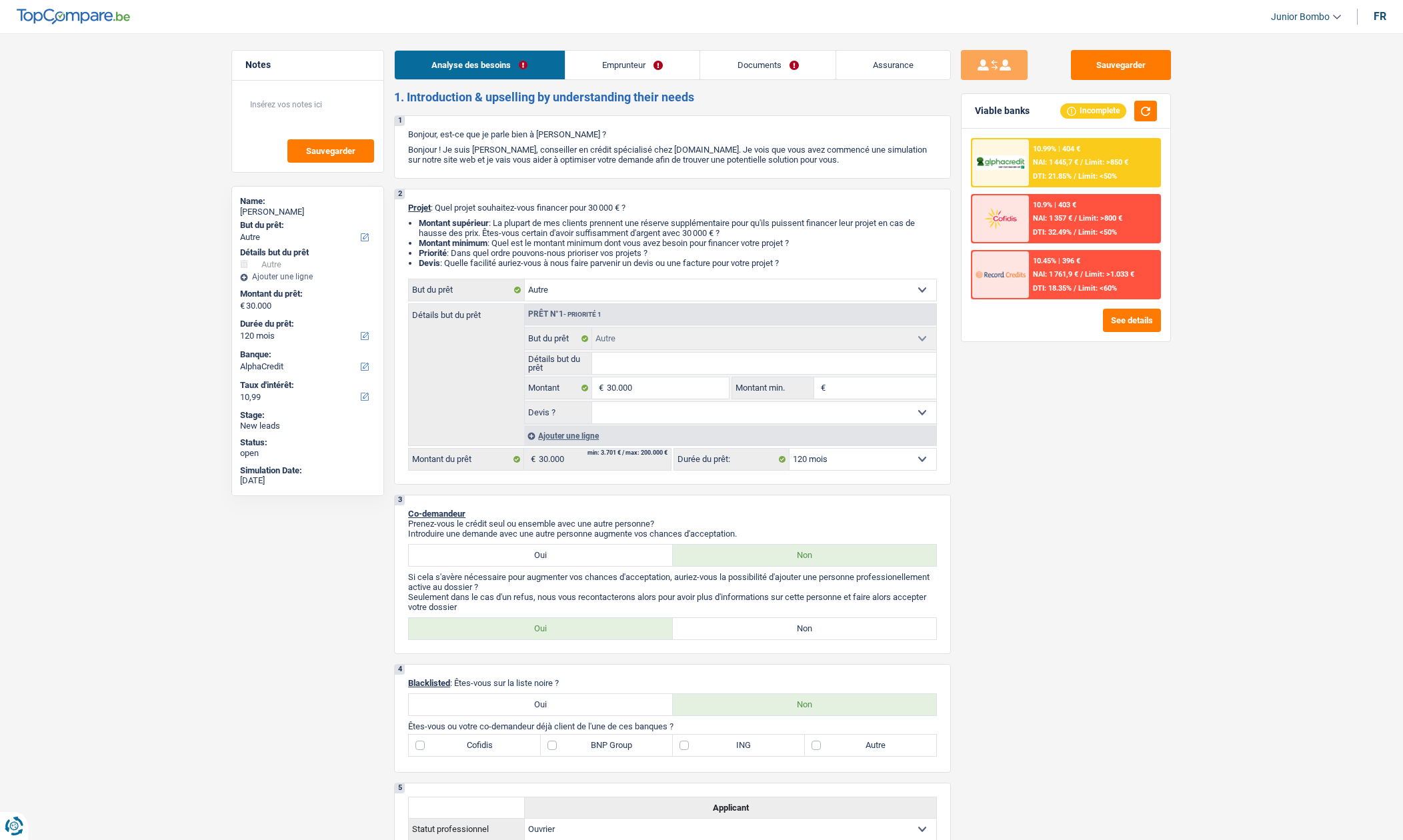
select select "liveWithParents"
select select "other"
select select "120"
click at [744, 68] on link "Documents" at bounding box center [768, 64] width 135 height 28
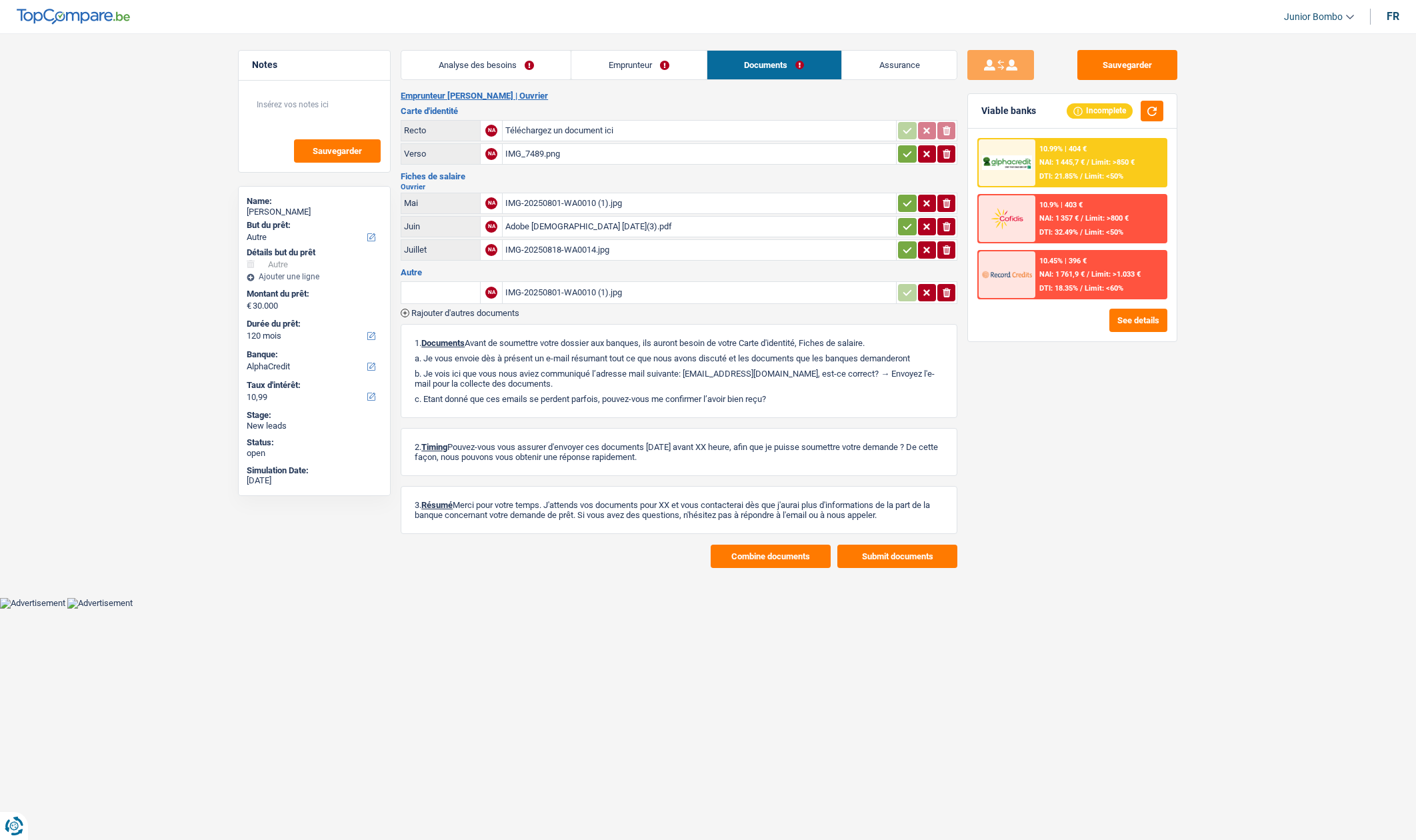
click at [540, 204] on div "IMG-20250801-WA0010 (1).jpg" at bounding box center [700, 203] width 388 height 20
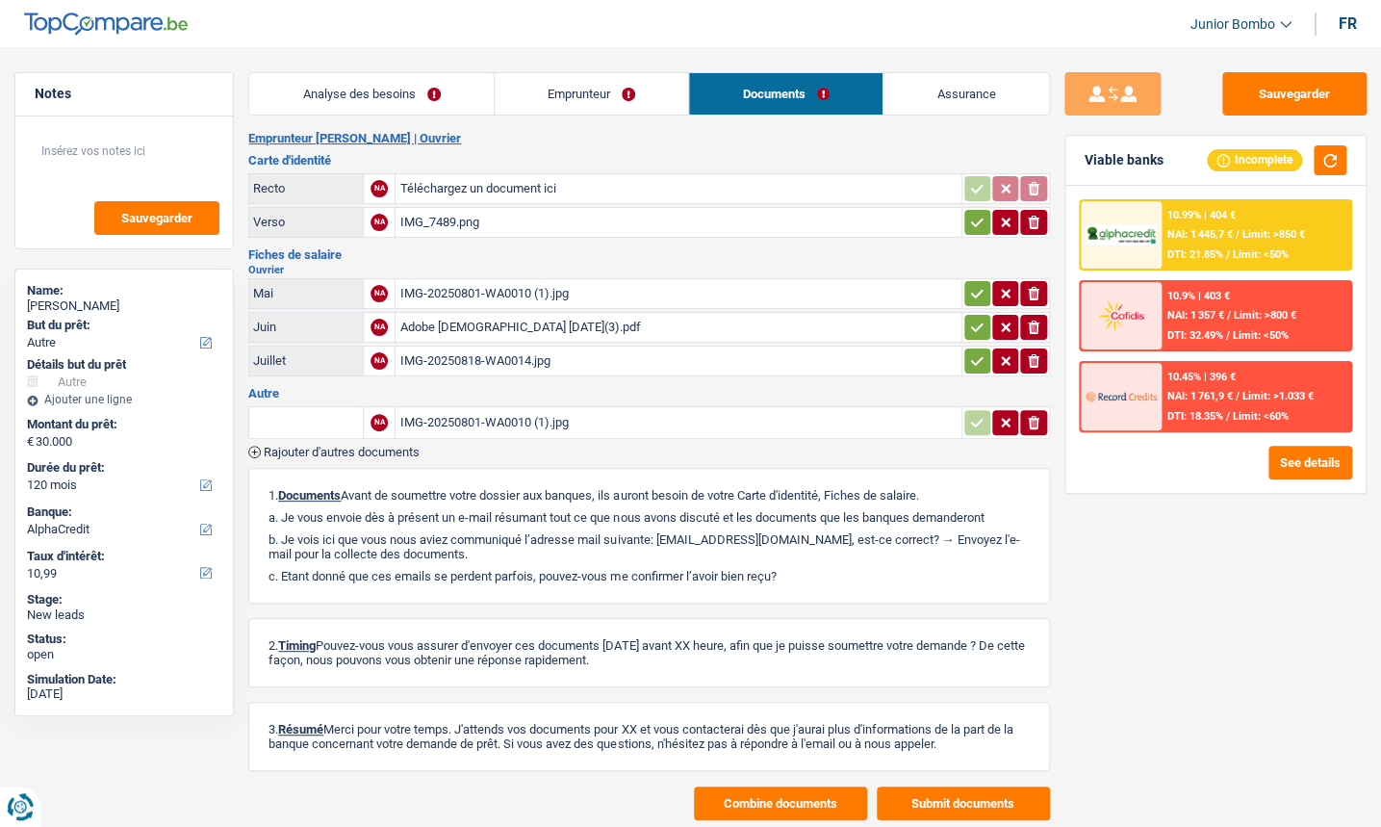
click at [467, 285] on div "IMG-20250801-WA0010 (1).jpg" at bounding box center [677, 293] width 557 height 29
click at [487, 351] on div "IMG-20250818-WA0014.jpg" at bounding box center [677, 360] width 557 height 29
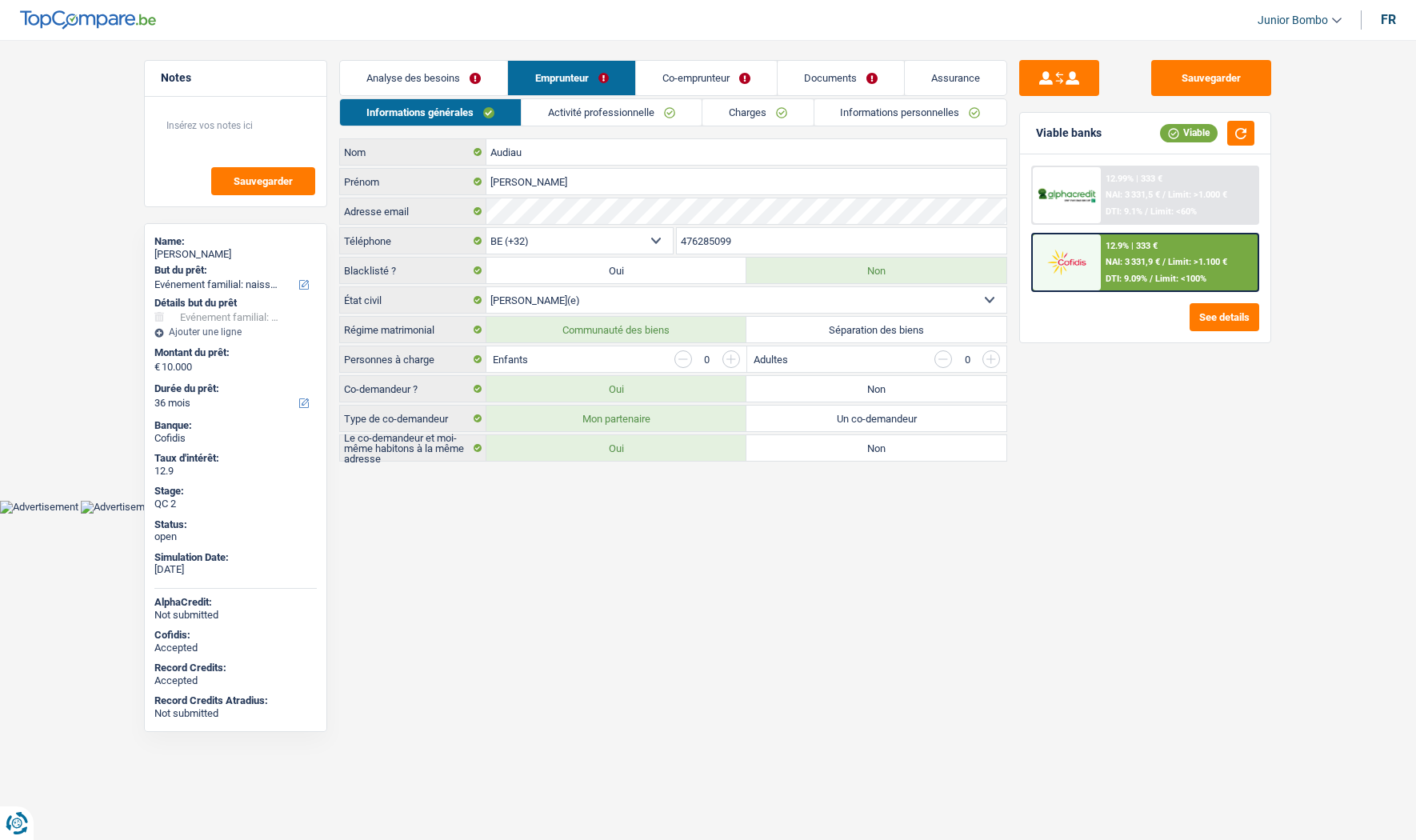
select select "familyEvent"
select select "36"
select select "32"
select select "married"
